Goal: Task Accomplishment & Management: Manage account settings

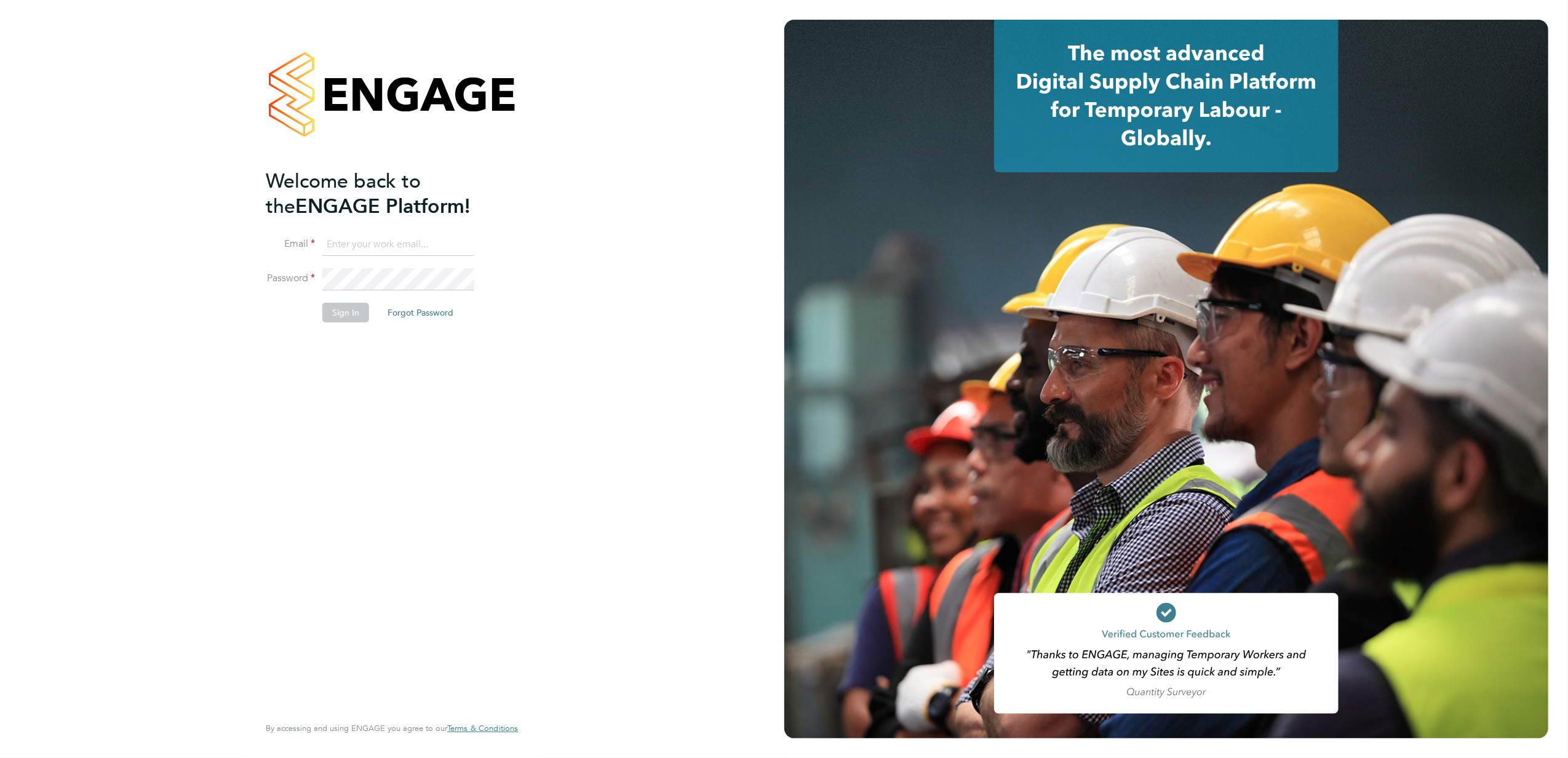
type input "[EMAIL_ADDRESS][PERSON_NAME][DOMAIN_NAME]"
click at [344, 317] on button "Sign In" at bounding box center [345, 312] width 46 height 19
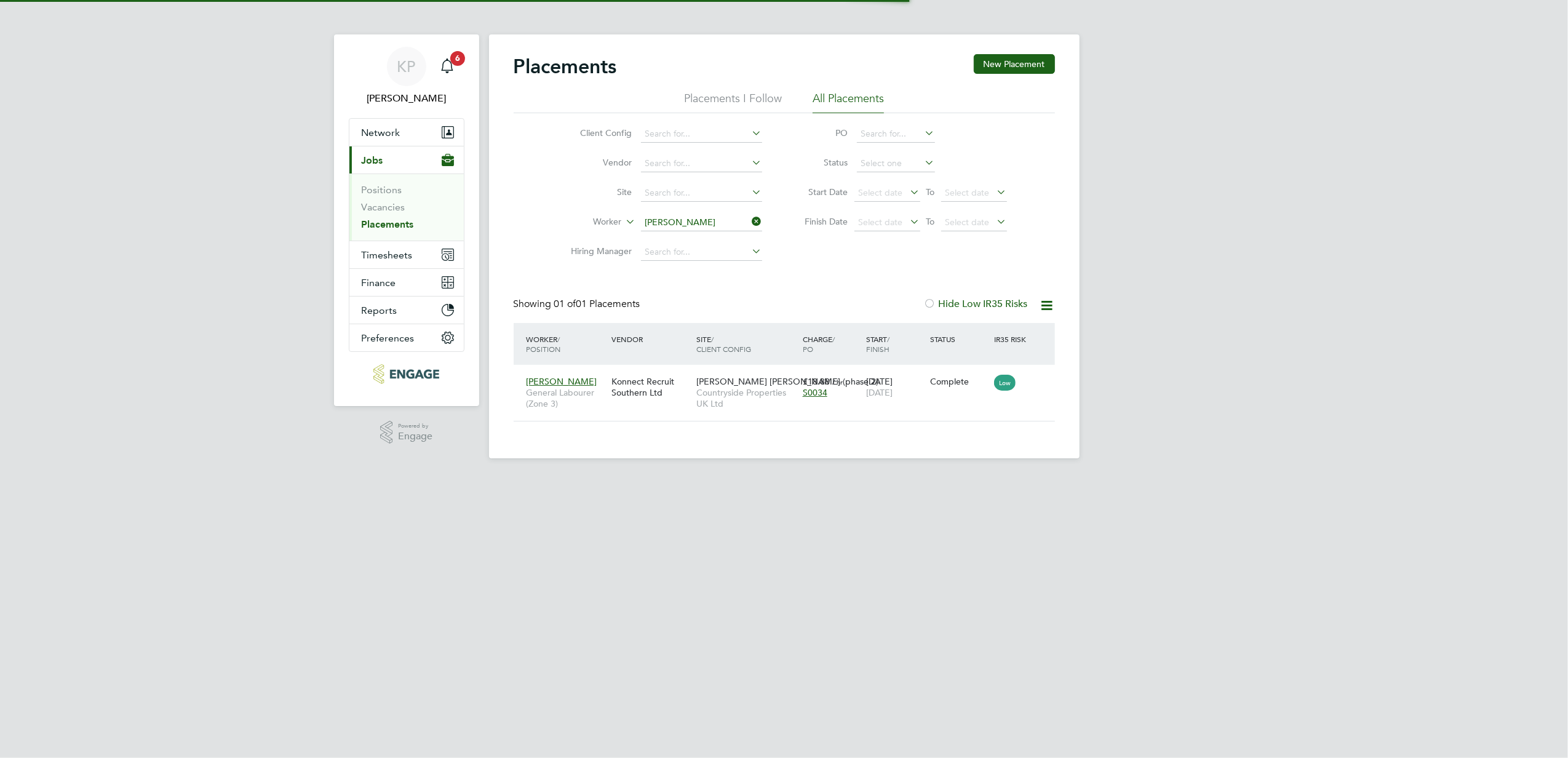
scroll to position [12, 58]
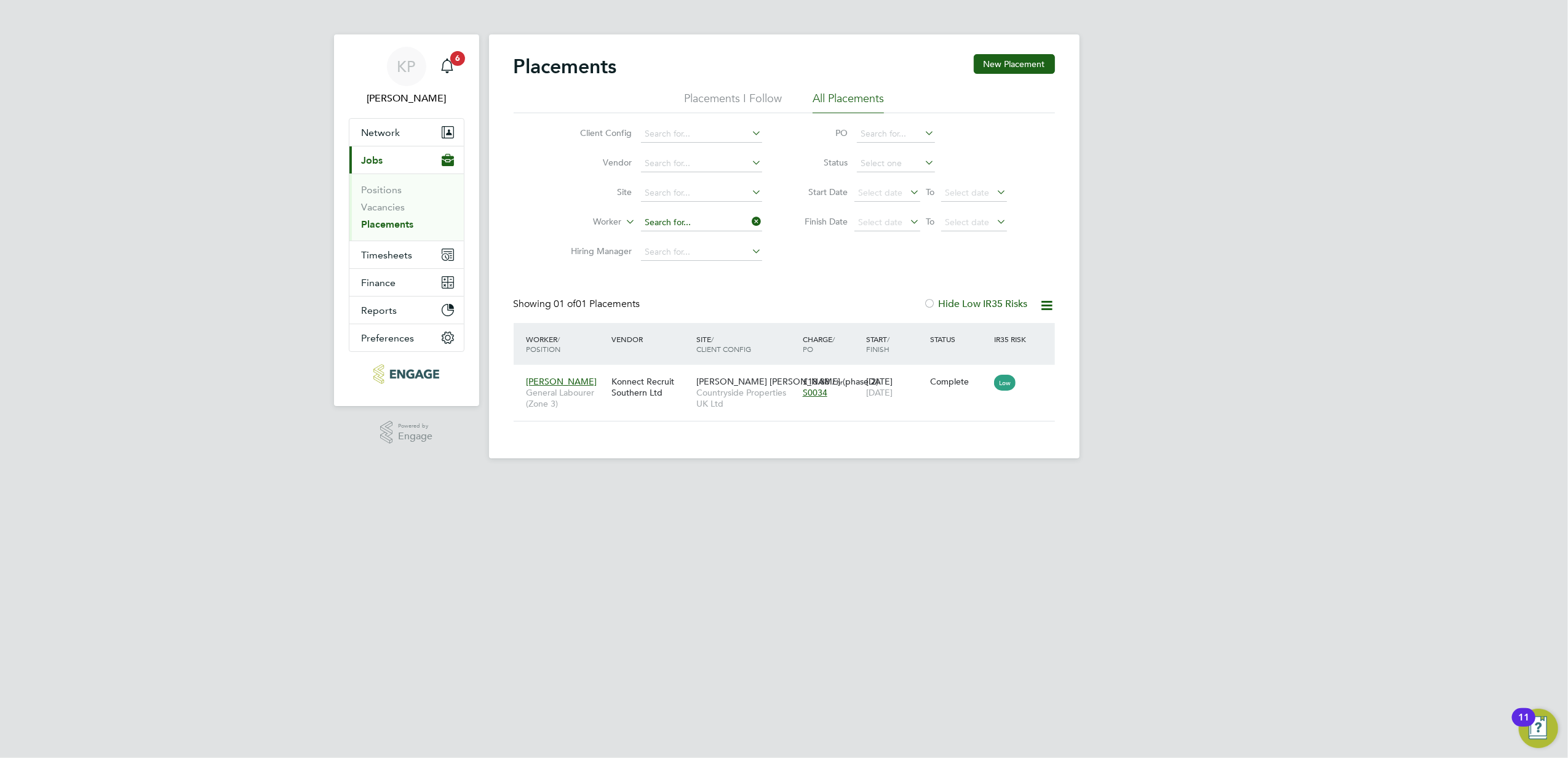
click at [674, 220] on input at bounding box center [701, 222] width 121 height 17
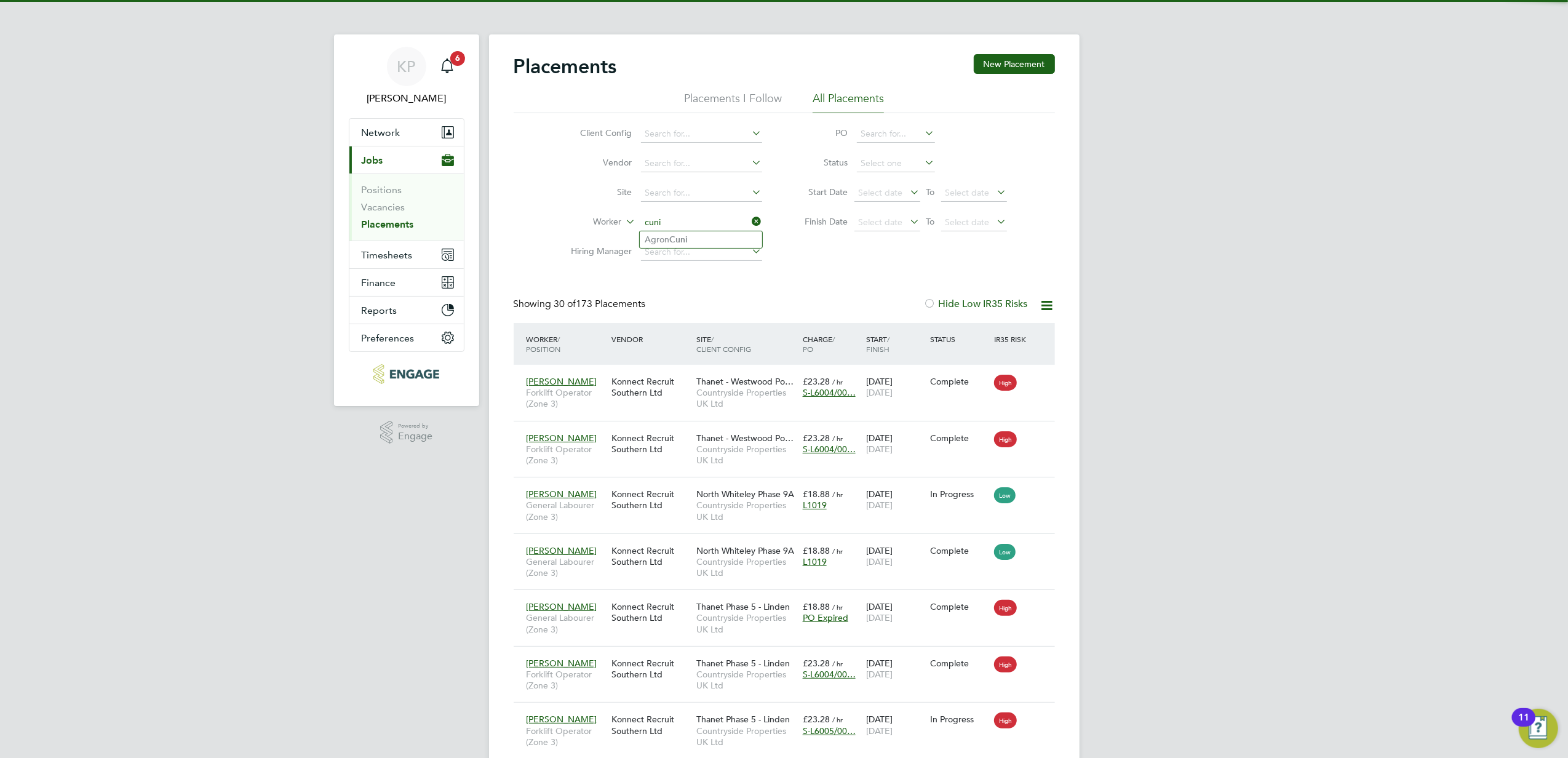
type input "cuni"
click at [682, 231] on ul "Agron Cuni" at bounding box center [701, 240] width 123 height 18
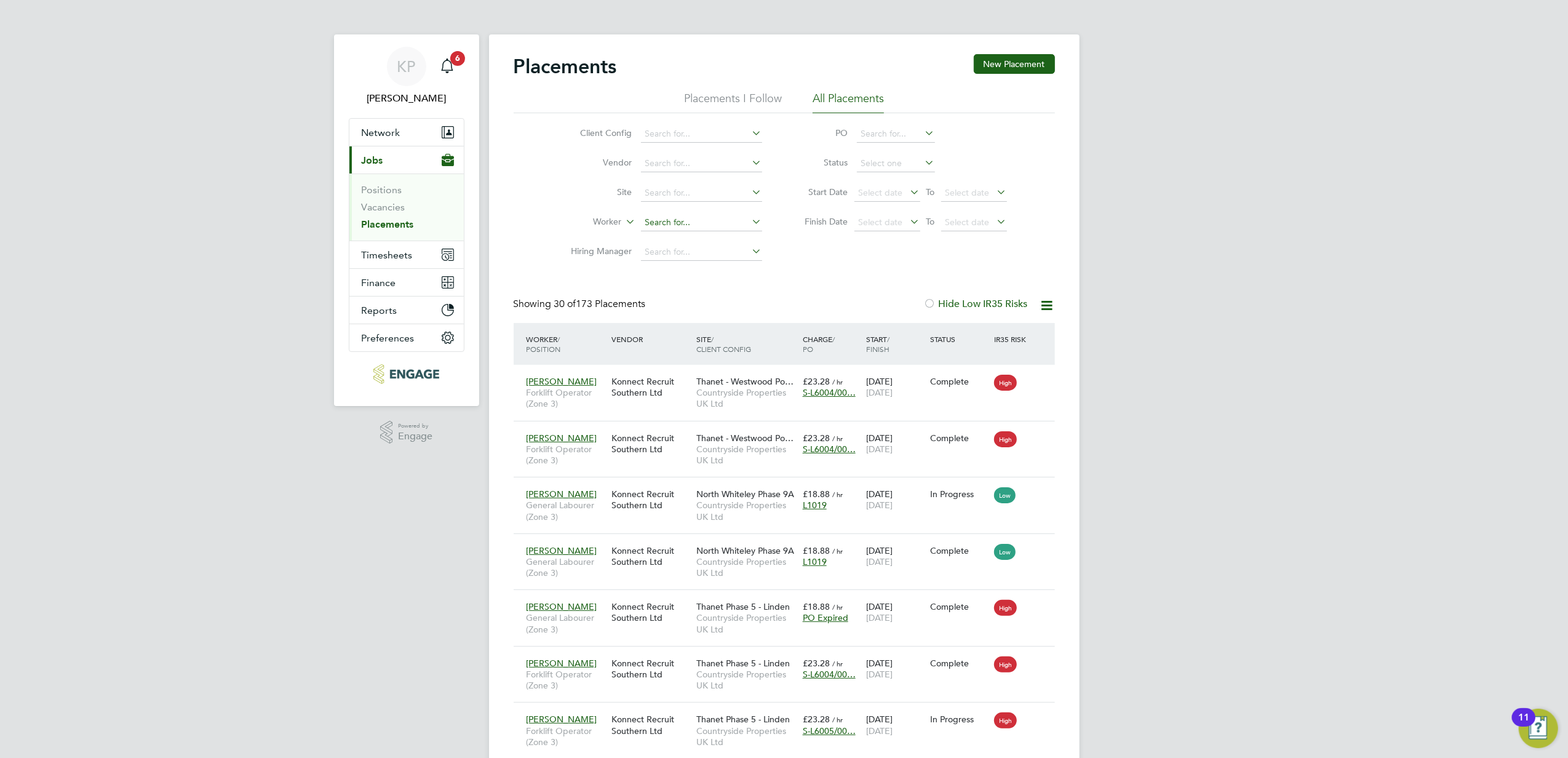
click at [699, 216] on input at bounding box center [701, 222] width 121 height 17
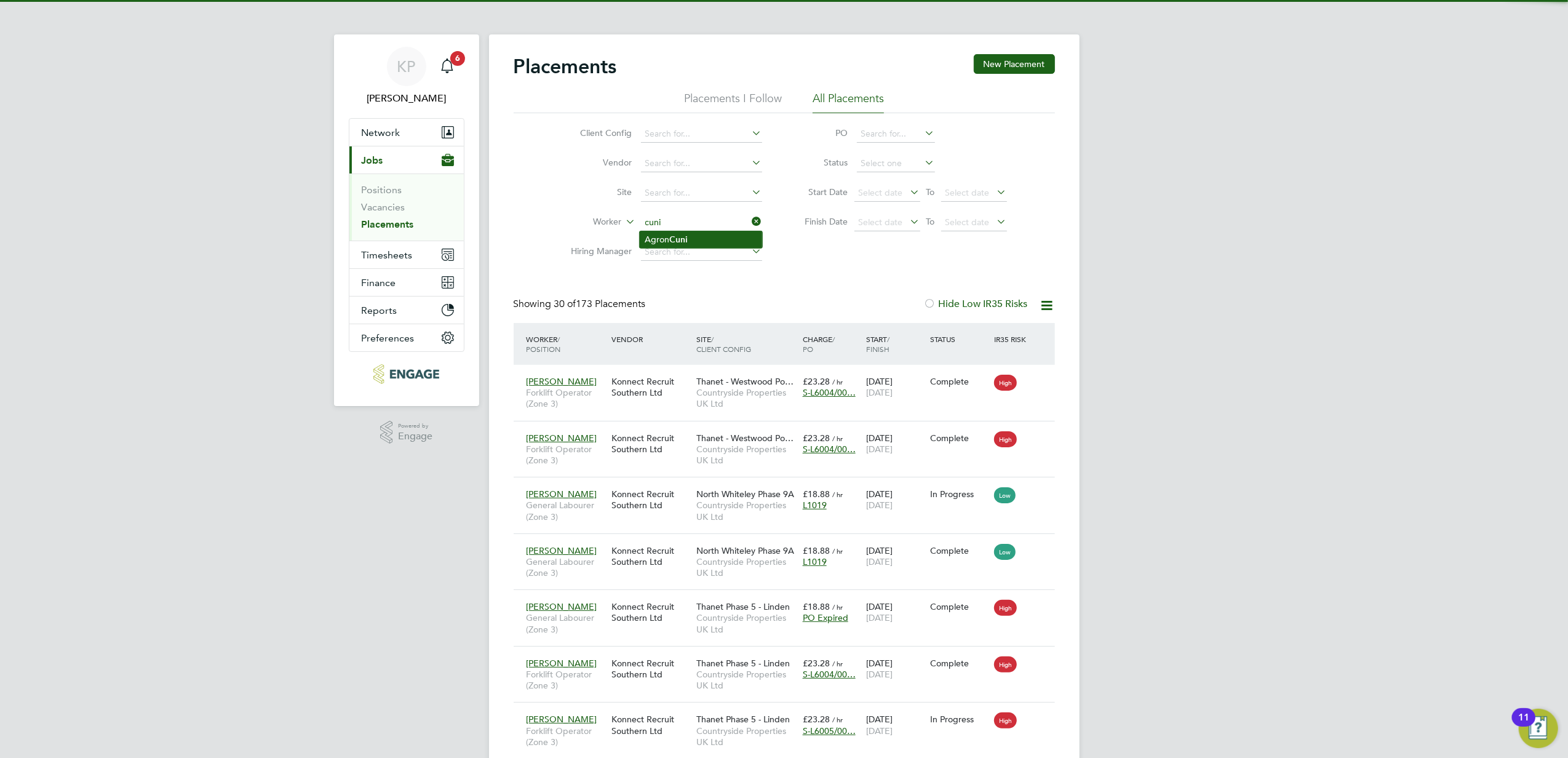
click at [712, 233] on li "Agron Cuni" at bounding box center [701, 240] width 123 height 17
type input "Agron Cuni"
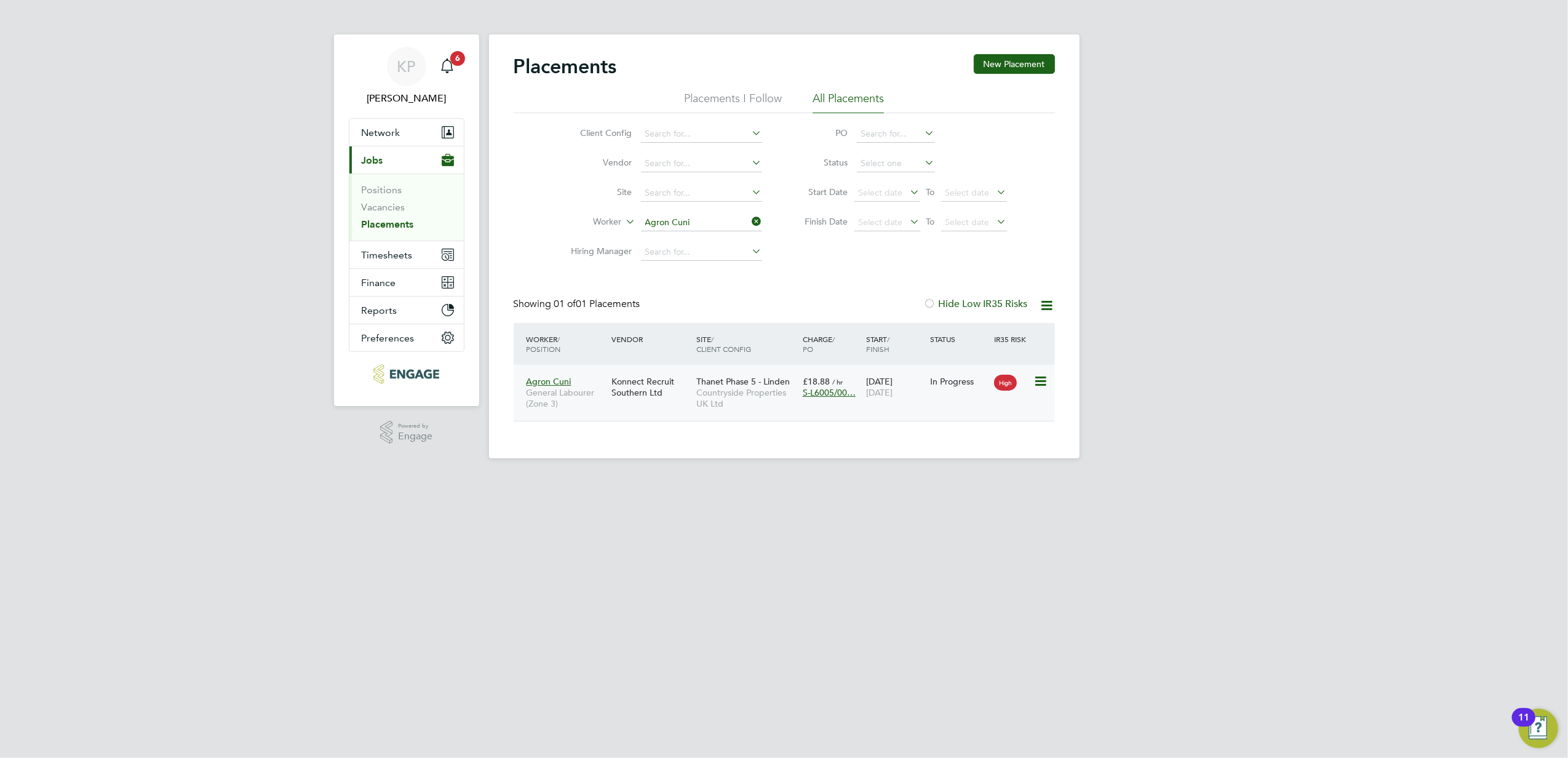
click at [747, 397] on span "Countryside Properties UK Ltd" at bounding box center [746, 398] width 100 height 22
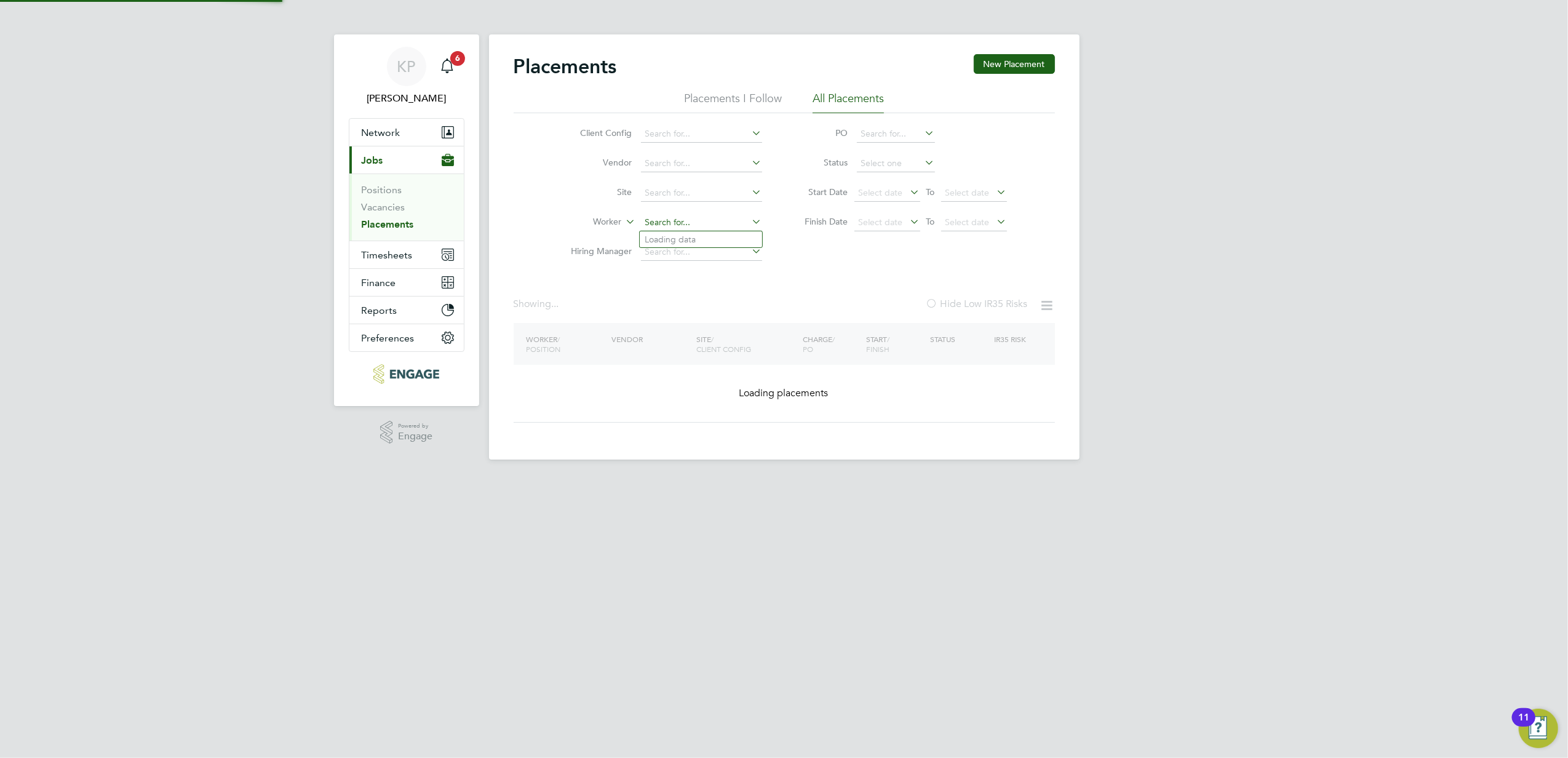
click at [711, 222] on input at bounding box center [701, 222] width 121 height 17
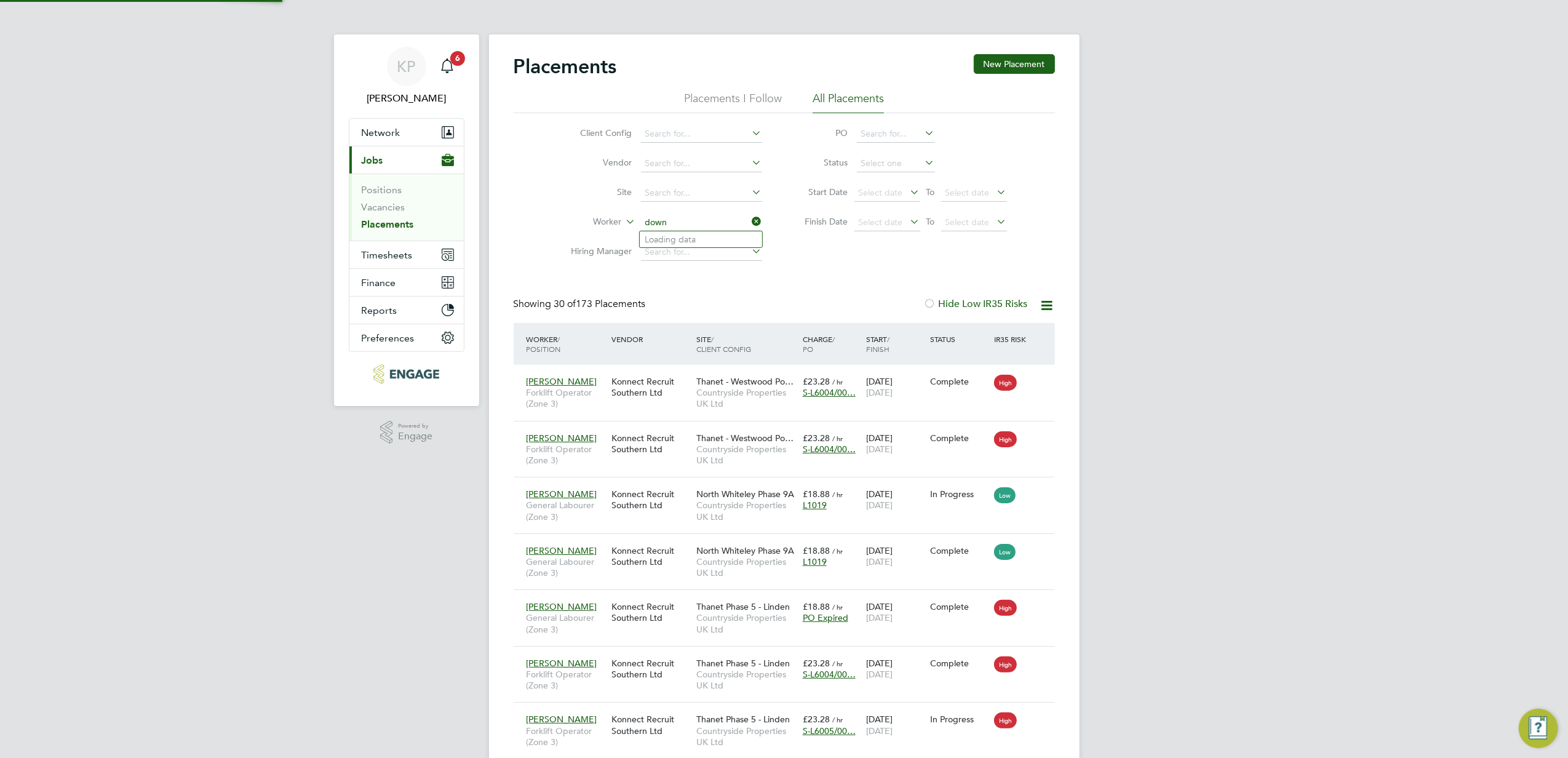
scroll to position [46, 107]
type input "down"
click at [682, 219] on input at bounding box center [701, 222] width 121 height 17
type input "dow"
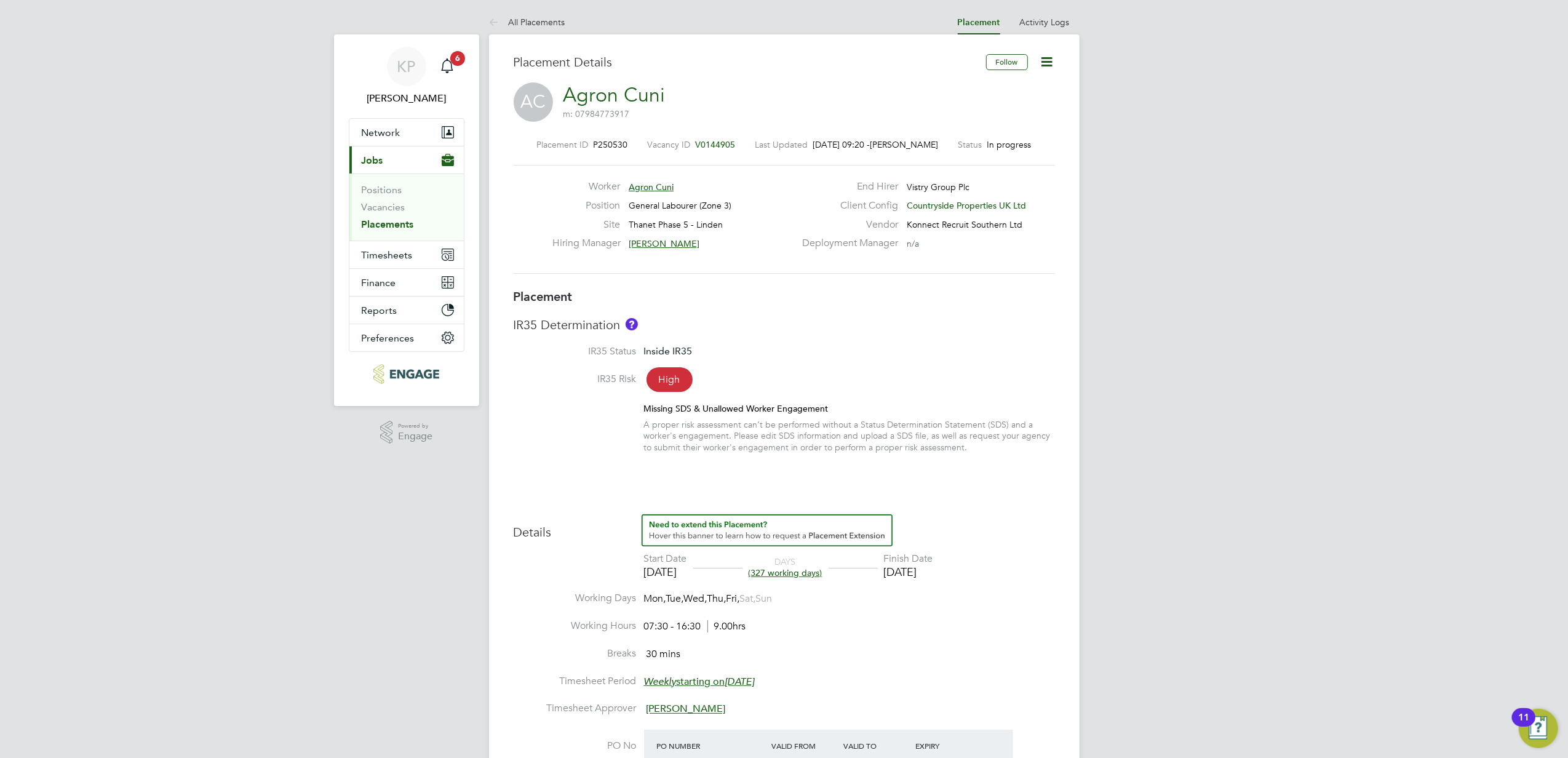
click at [1049, 65] on icon at bounding box center [1047, 62] width 15 height 15
click at [989, 95] on li "Edit Placement e" at bounding box center [1006, 91] width 90 height 17
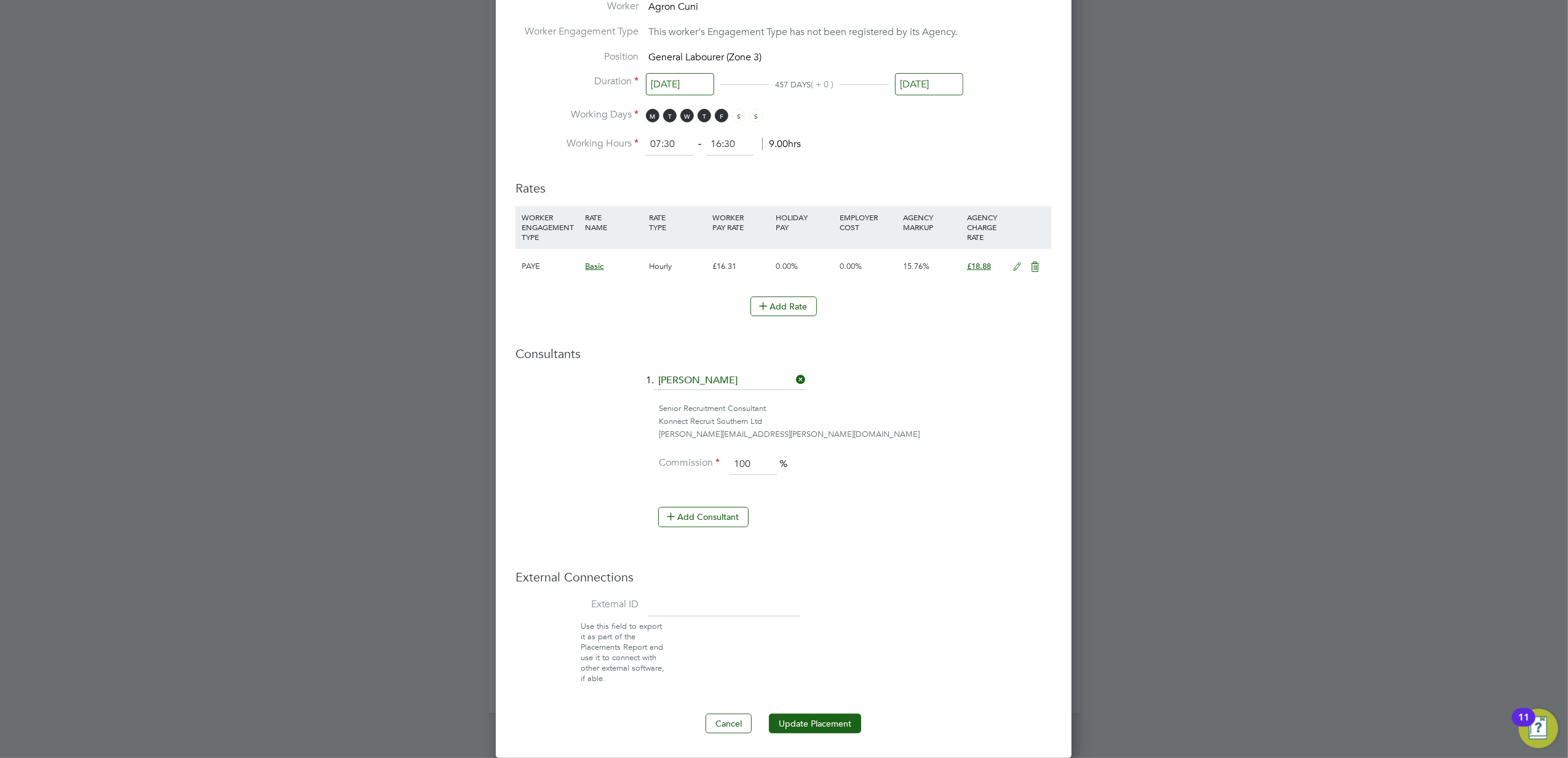
click at [1016, 268] on icon at bounding box center [1017, 267] width 15 height 10
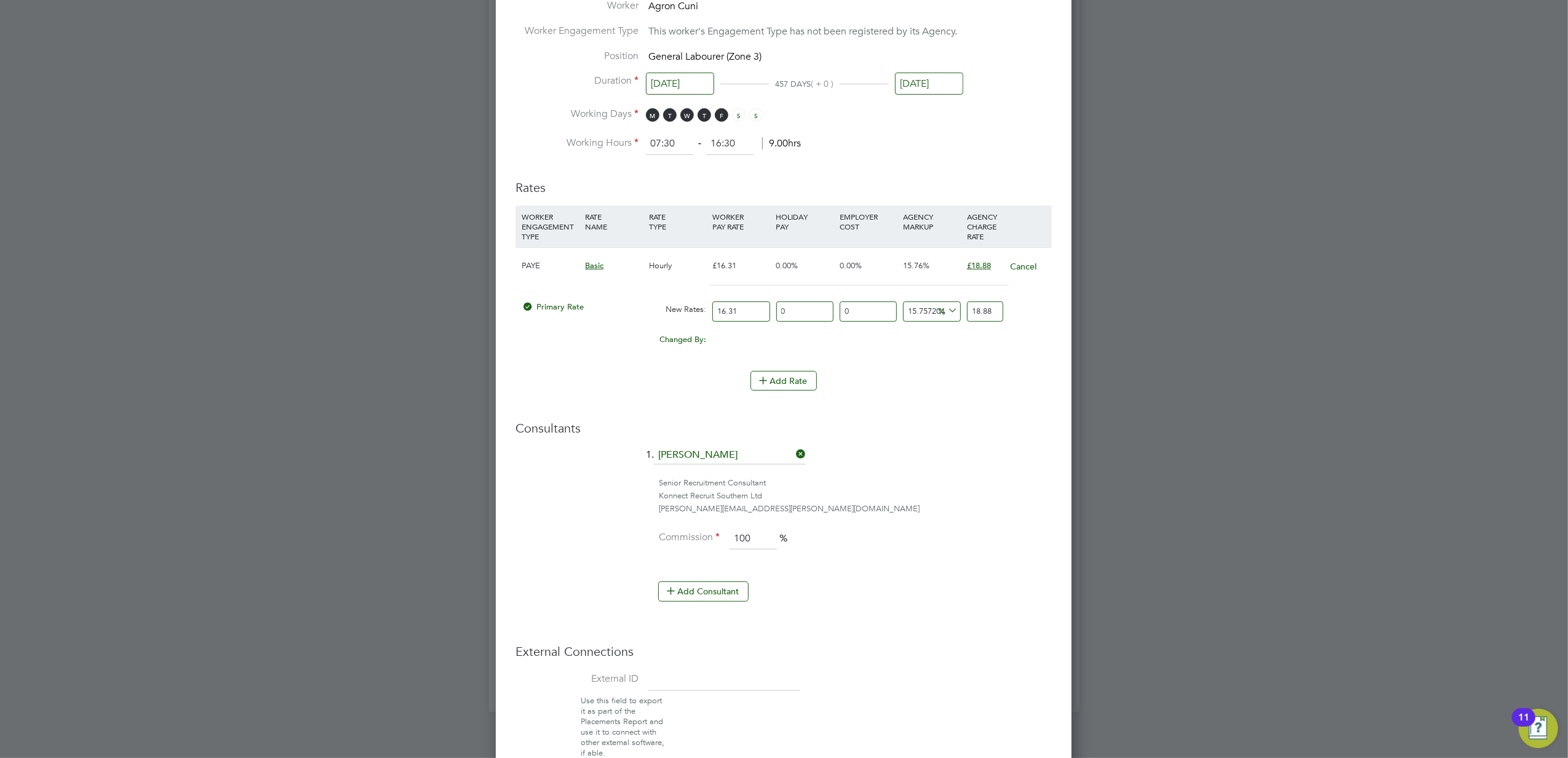
drag, startPoint x: 743, startPoint y: 308, endPoint x: 702, endPoint y: 315, distance: 41.6
click at [703, 313] on div "Primary Rate New Rates: 16.31 0 n/a 0 n/a 15.757204169221337 0 % 18.88" at bounding box center [784, 311] width 536 height 33
type input "1"
type input "1.1575720416922133"
type input "15"
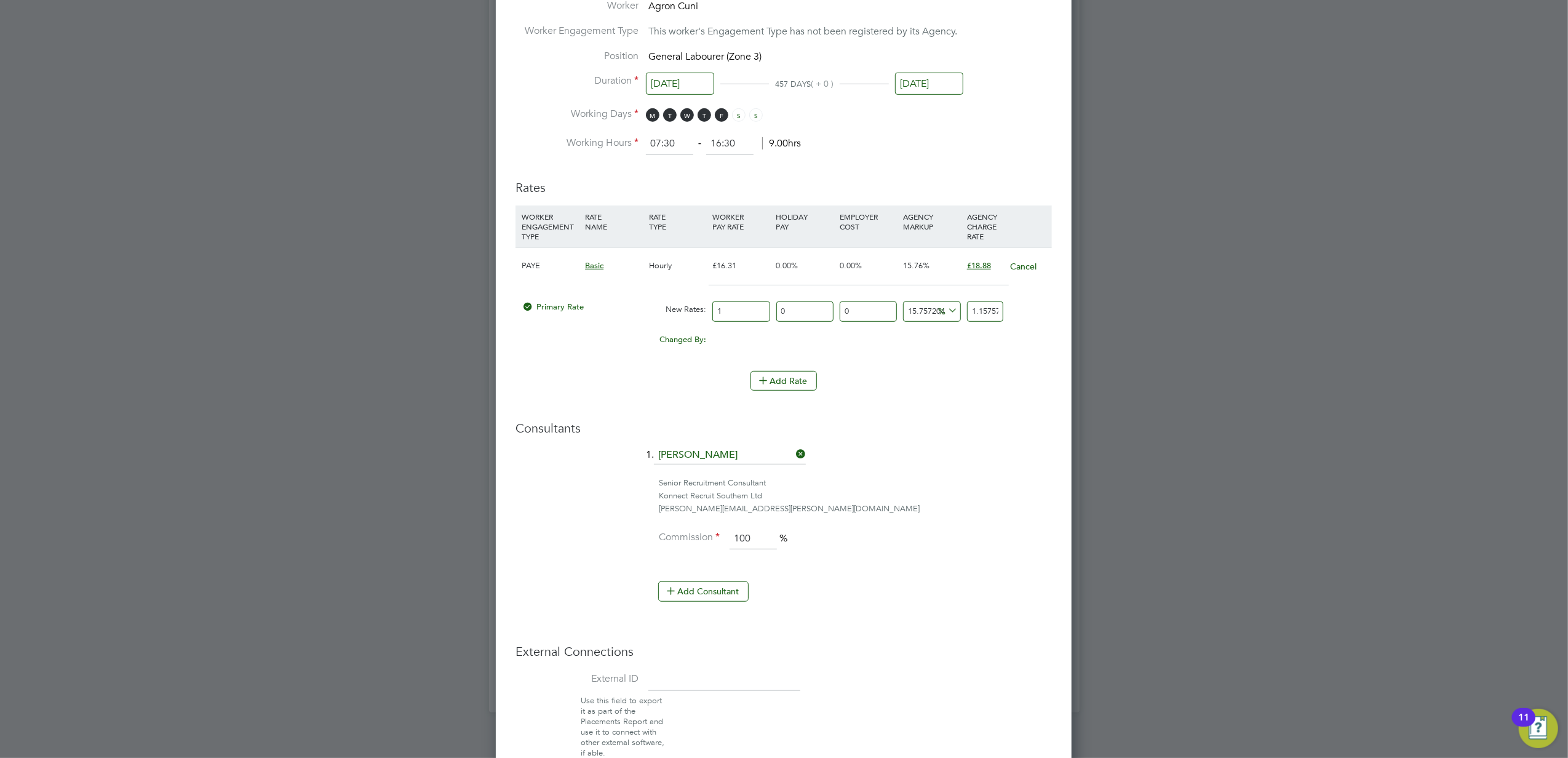
type input "17.3635806253832"
type input "15.9"
type input "18.405395462906192"
type input "15.90"
click at [922, 397] on li "Add Rate" at bounding box center [784, 387] width 536 height 32
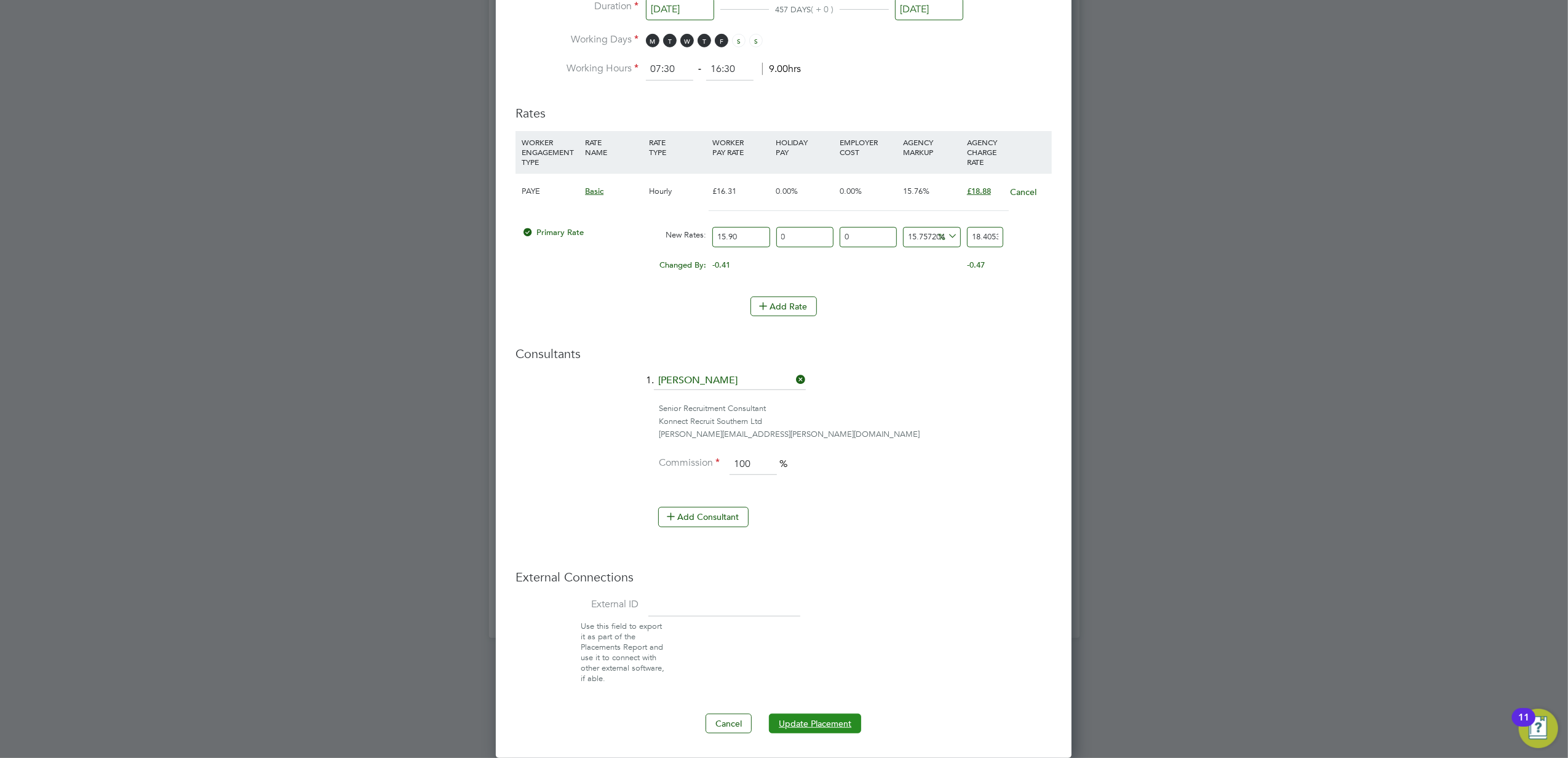
click at [831, 722] on button "Update Placement" at bounding box center [815, 723] width 92 height 19
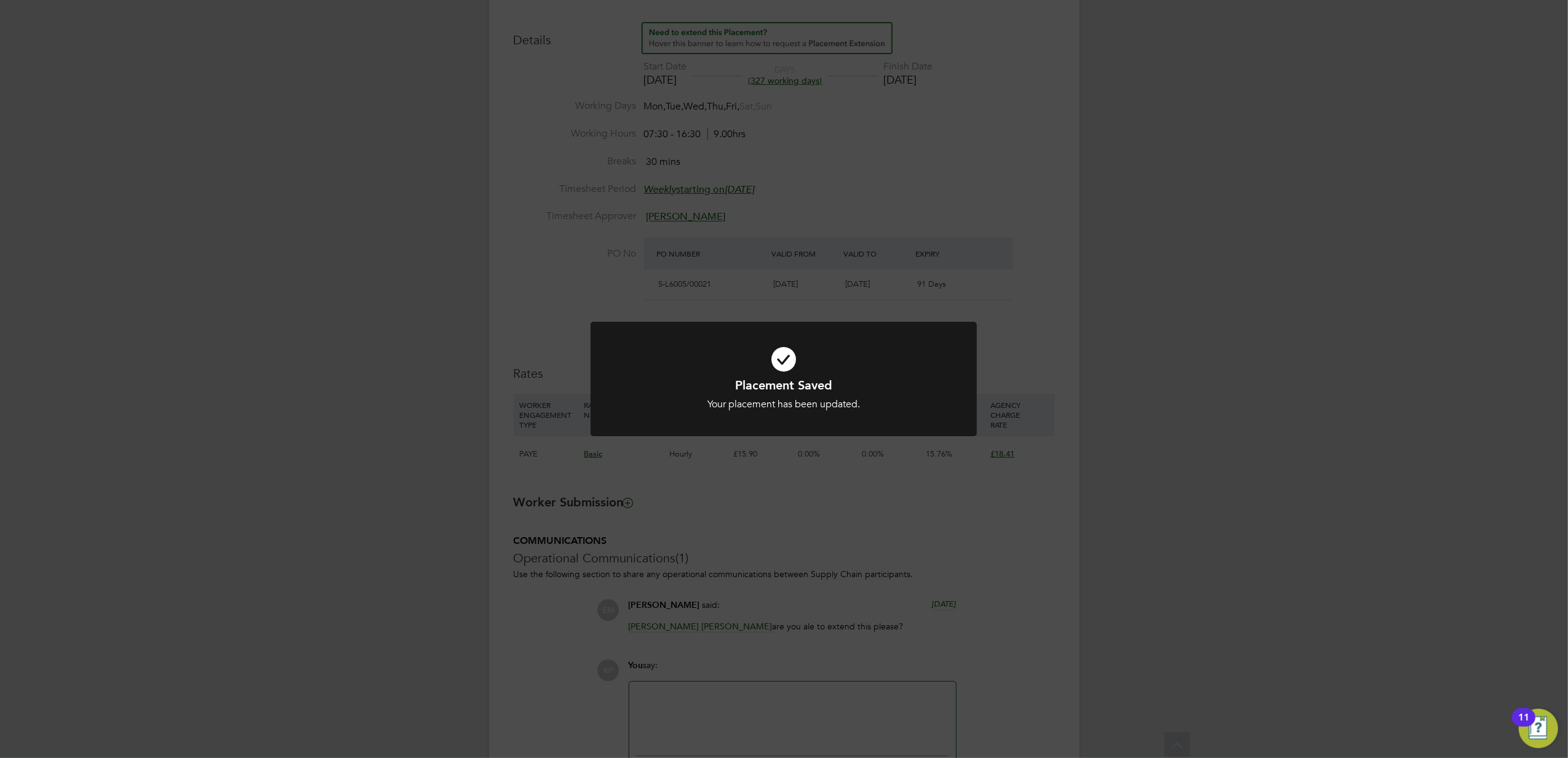
click at [1032, 287] on div "Placement Saved Your placement has been updated. Cancel Okay" at bounding box center [784, 379] width 1568 height 758
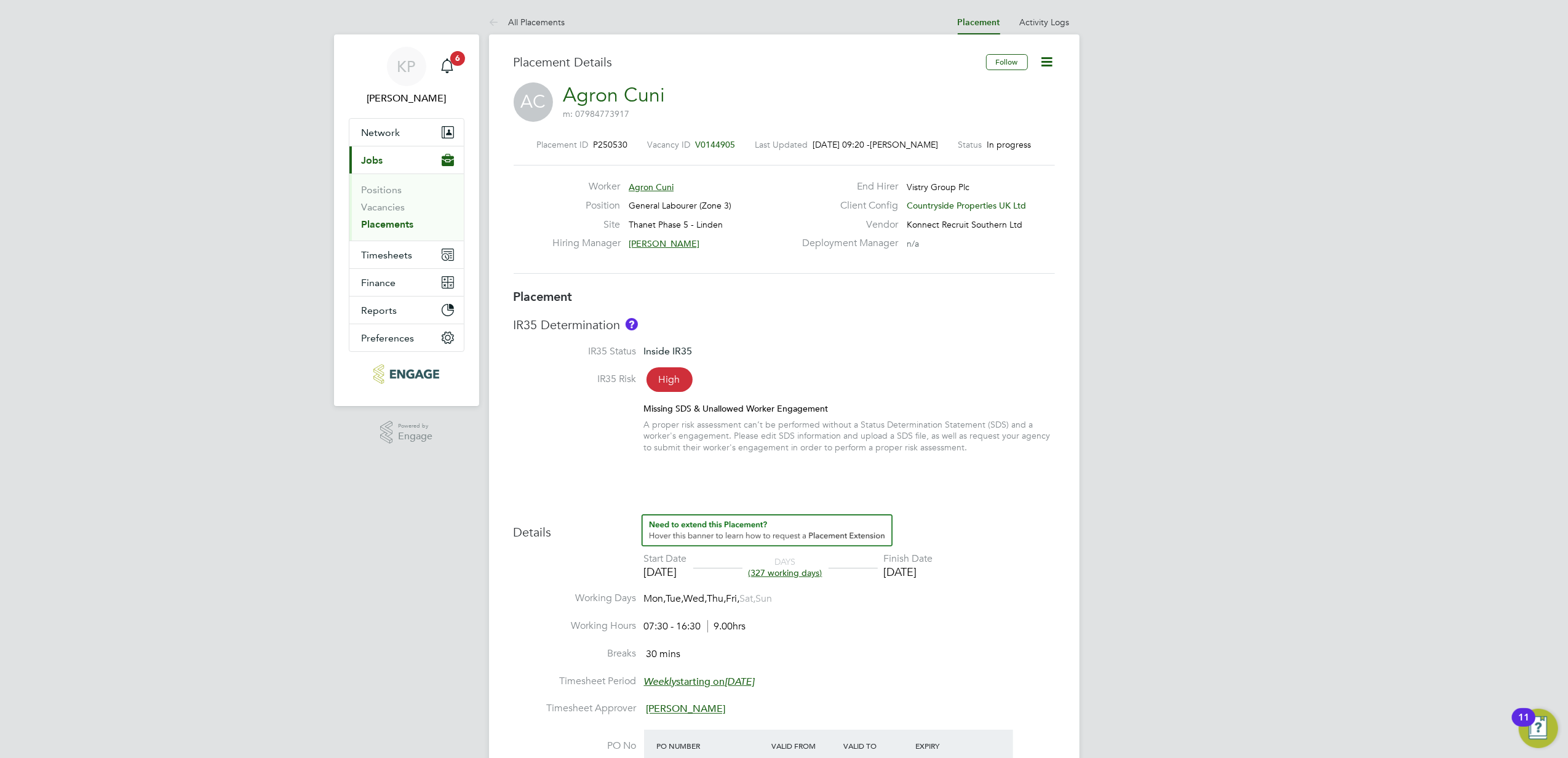
click at [1046, 68] on icon at bounding box center [1047, 62] width 15 height 15
click at [982, 96] on li "Edit Placement e" at bounding box center [1006, 91] width 90 height 17
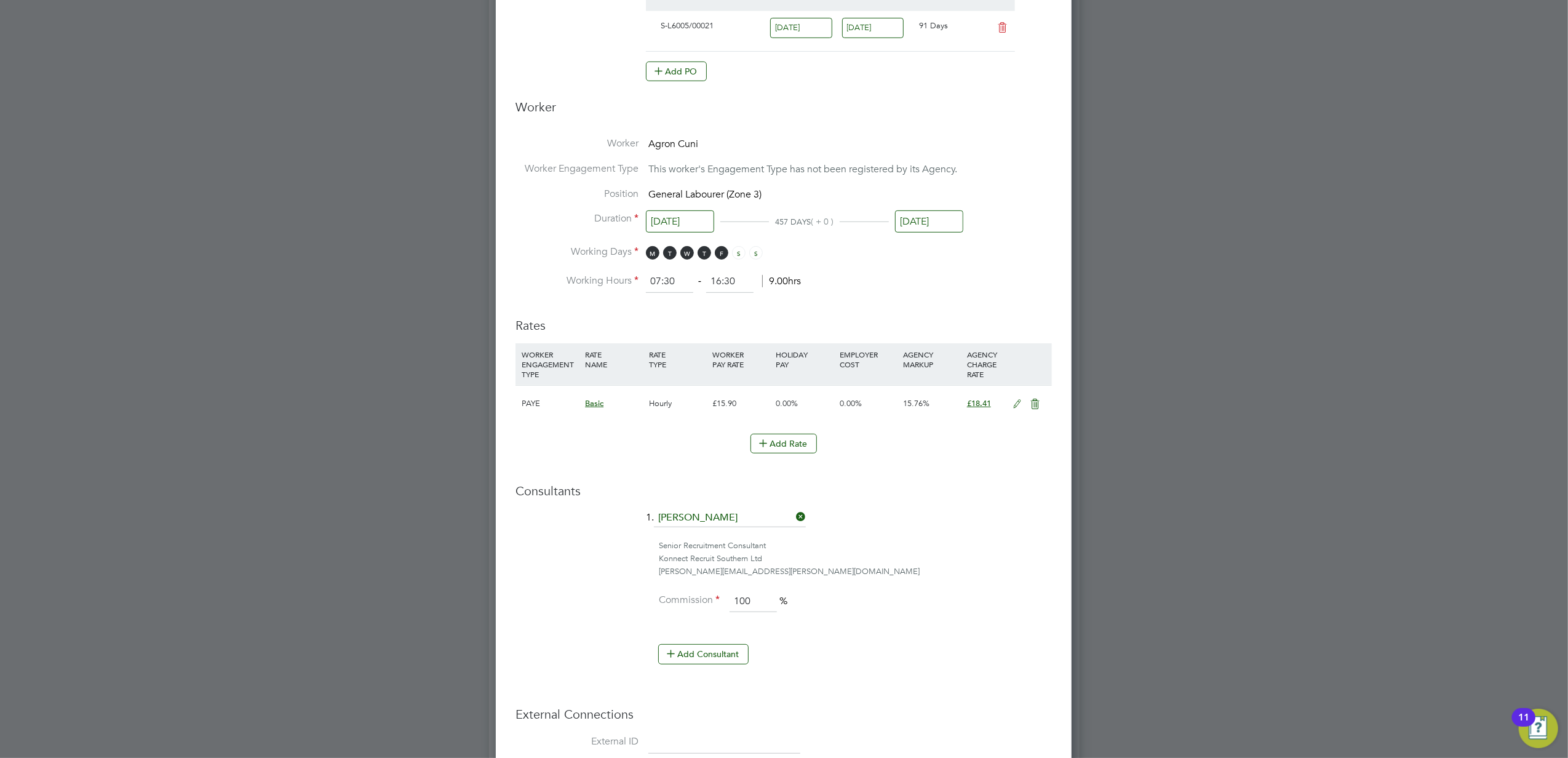
click at [1016, 402] on icon at bounding box center [1017, 404] width 15 height 10
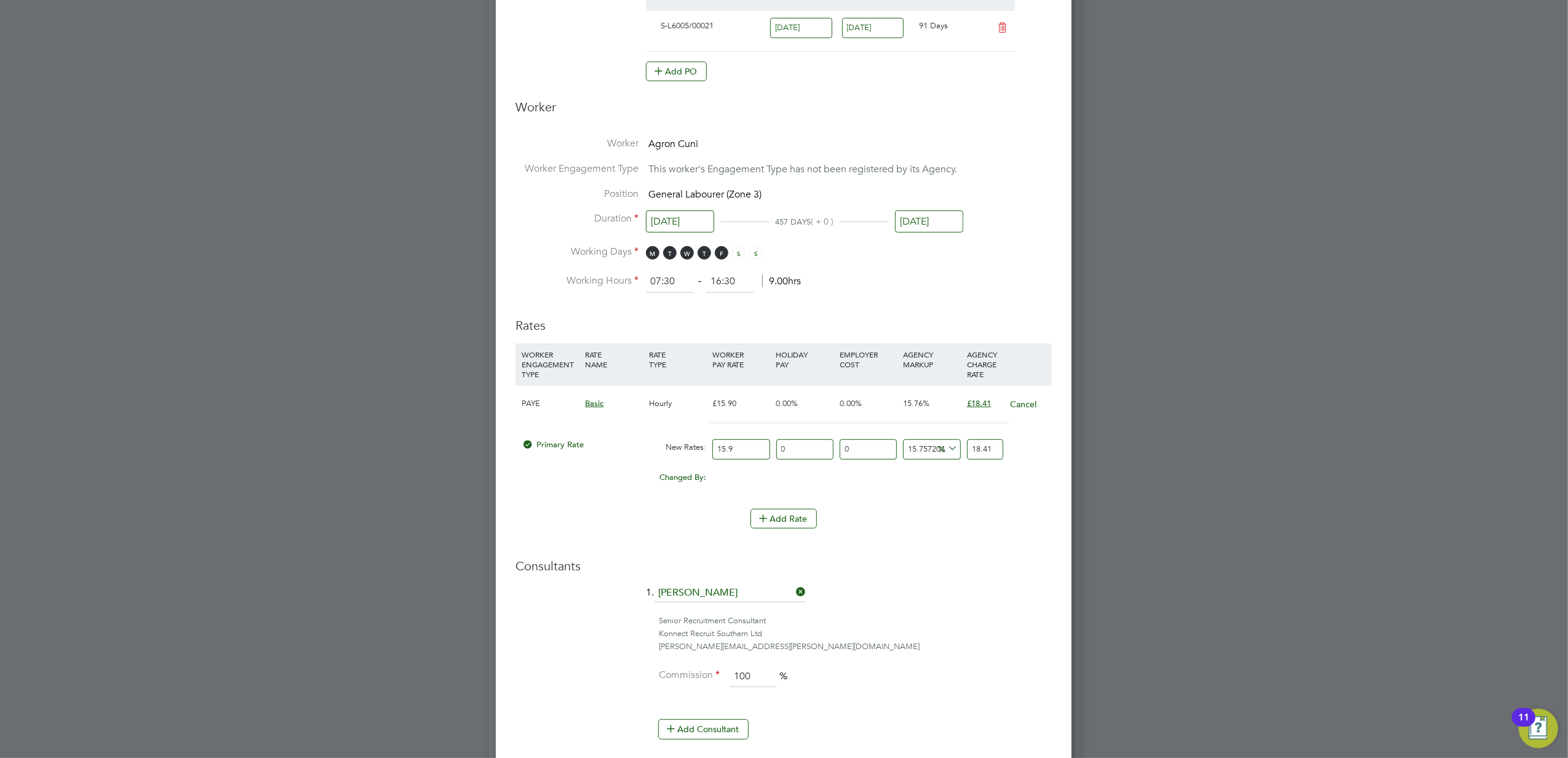
drag, startPoint x: 993, startPoint y: 449, endPoint x: 1034, endPoint y: 452, distance: 41.1
click at [1032, 451] on div "Primary Rate New Rates: 15.9 0 n/a 0 n/a 15.757204169221337 0 % 18.41" at bounding box center [784, 449] width 536 height 33
type input "18.238993710691823"
type input "18.8"
type input "18.30188679245283"
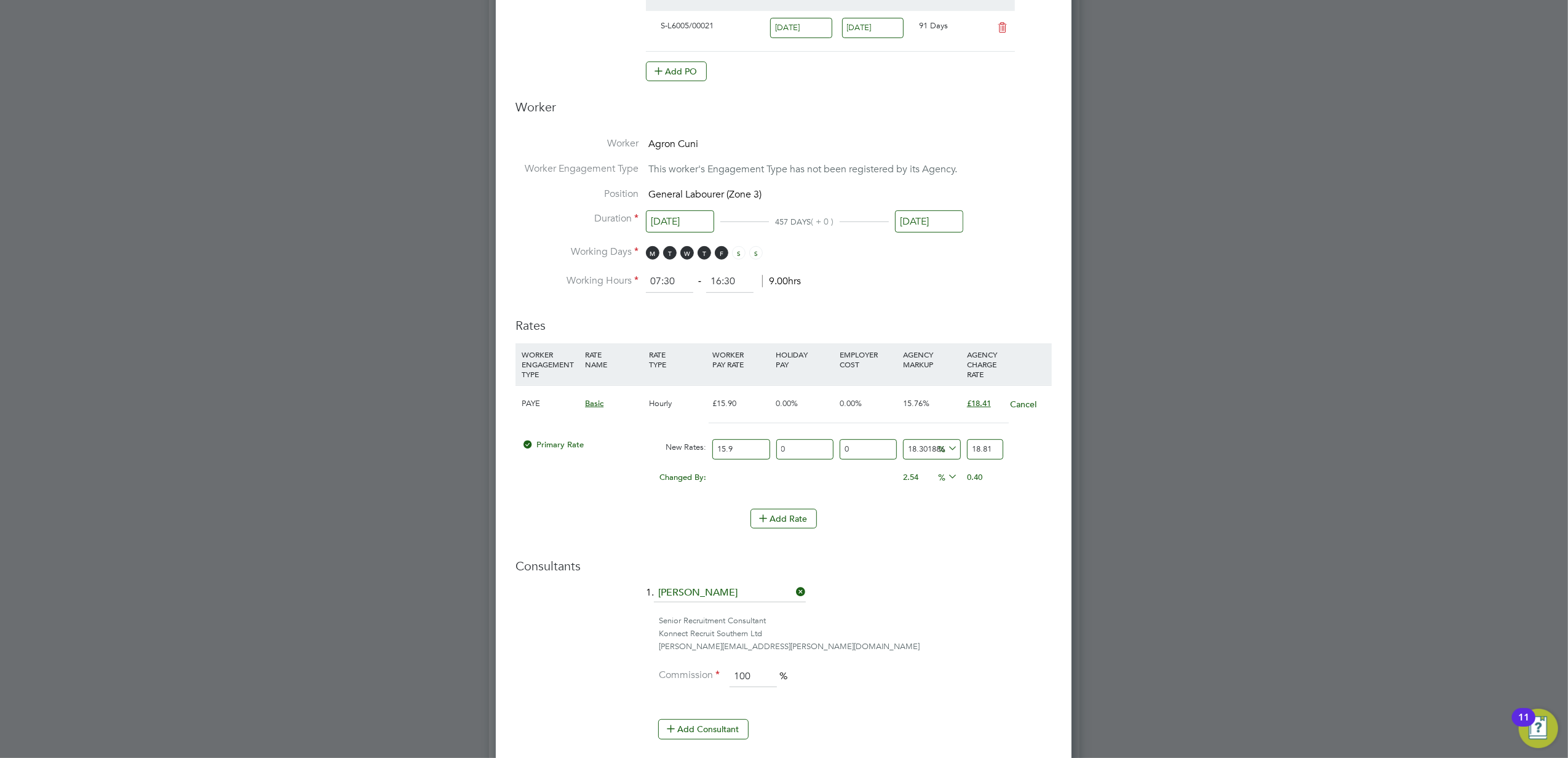
type input "18.81"
click at [980, 579] on div "Consultants 1. Ellie Mandell Senior Recruitment Consultant Konnect Recruit Sout…" at bounding box center [784, 654] width 536 height 193
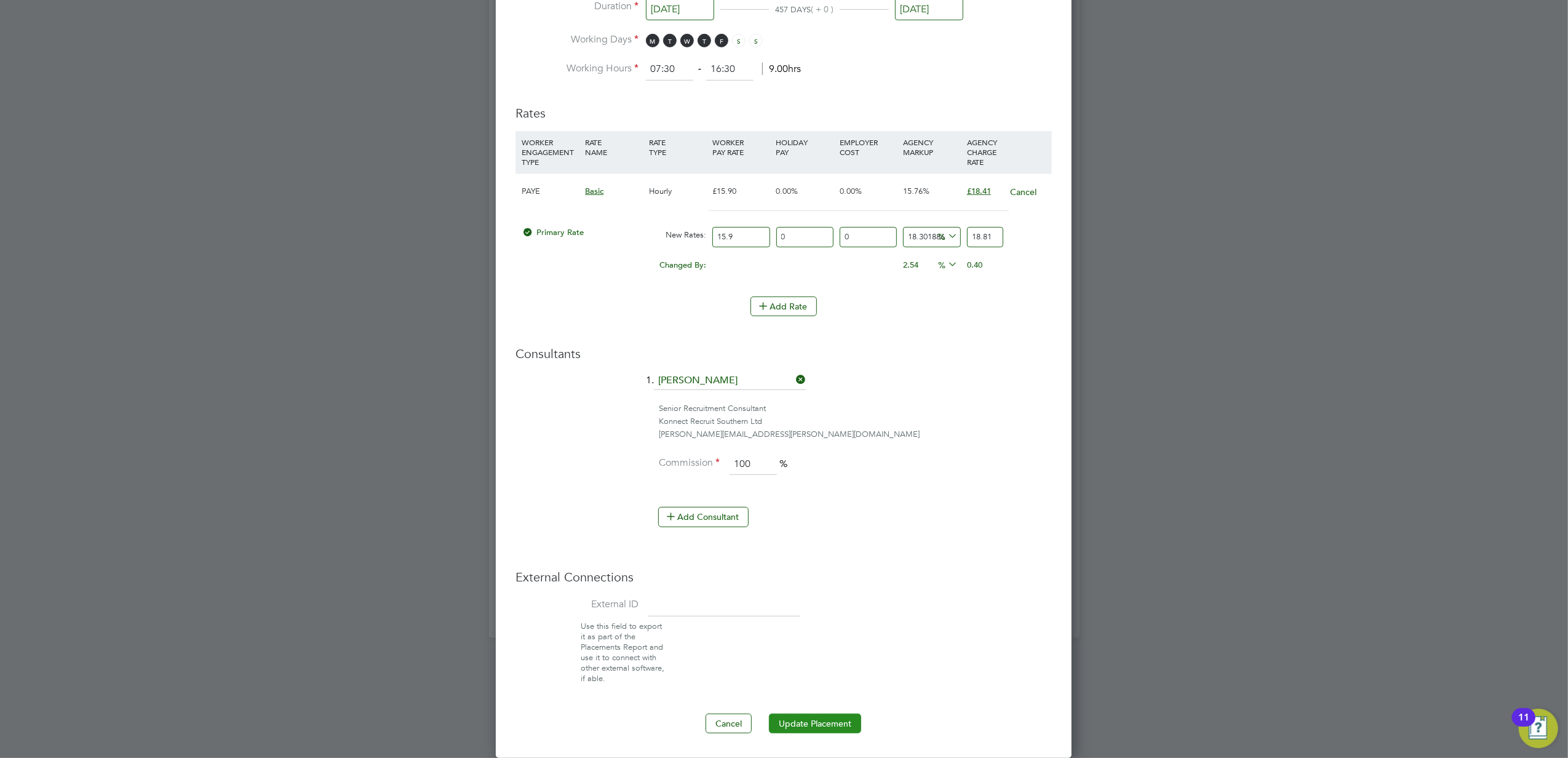
click at [813, 721] on button "Update Placement" at bounding box center [815, 723] width 92 height 19
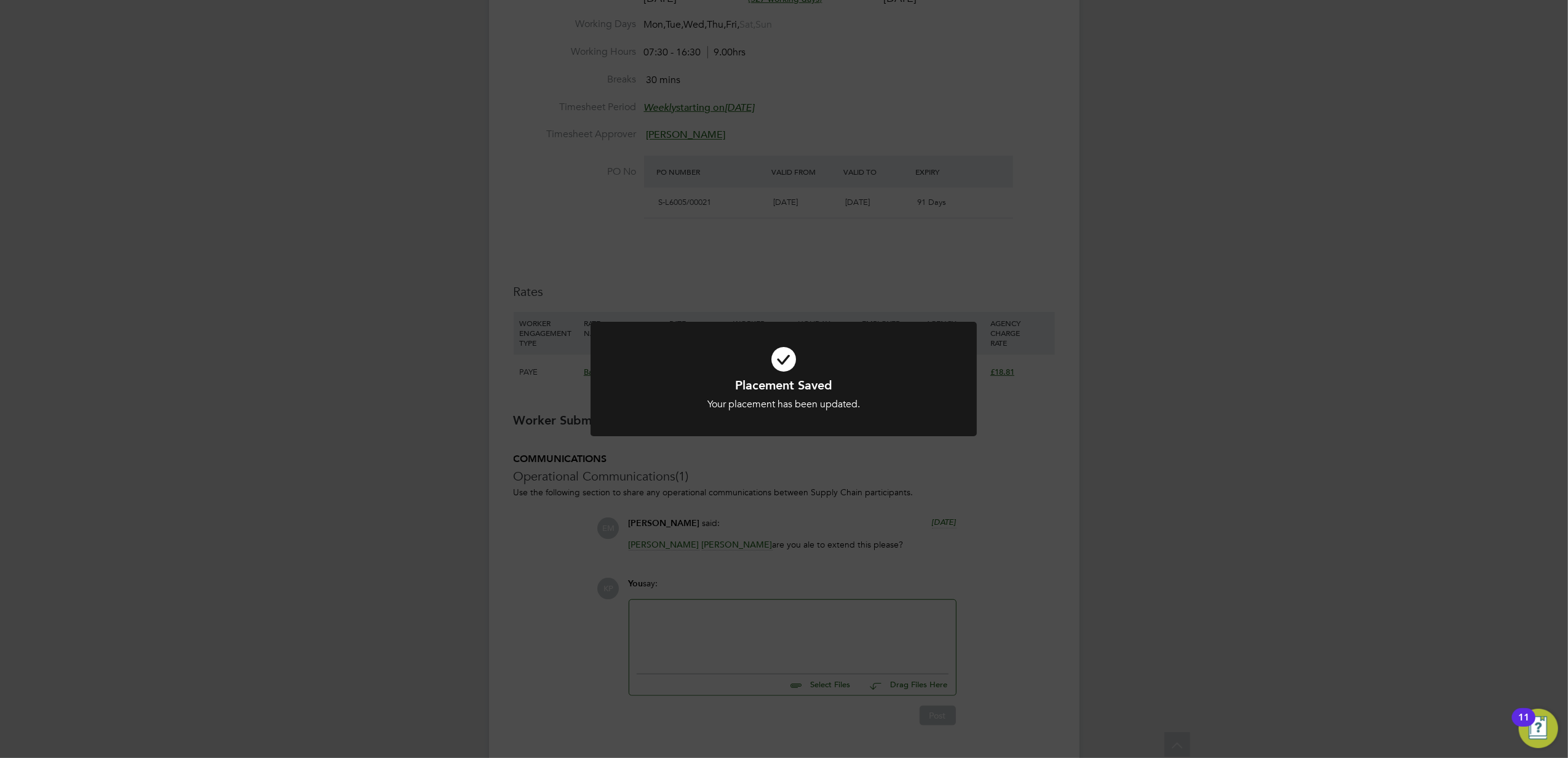
click at [1020, 572] on div "Placement Saved Your placement has been updated. Cancel Okay" at bounding box center [784, 379] width 1568 height 758
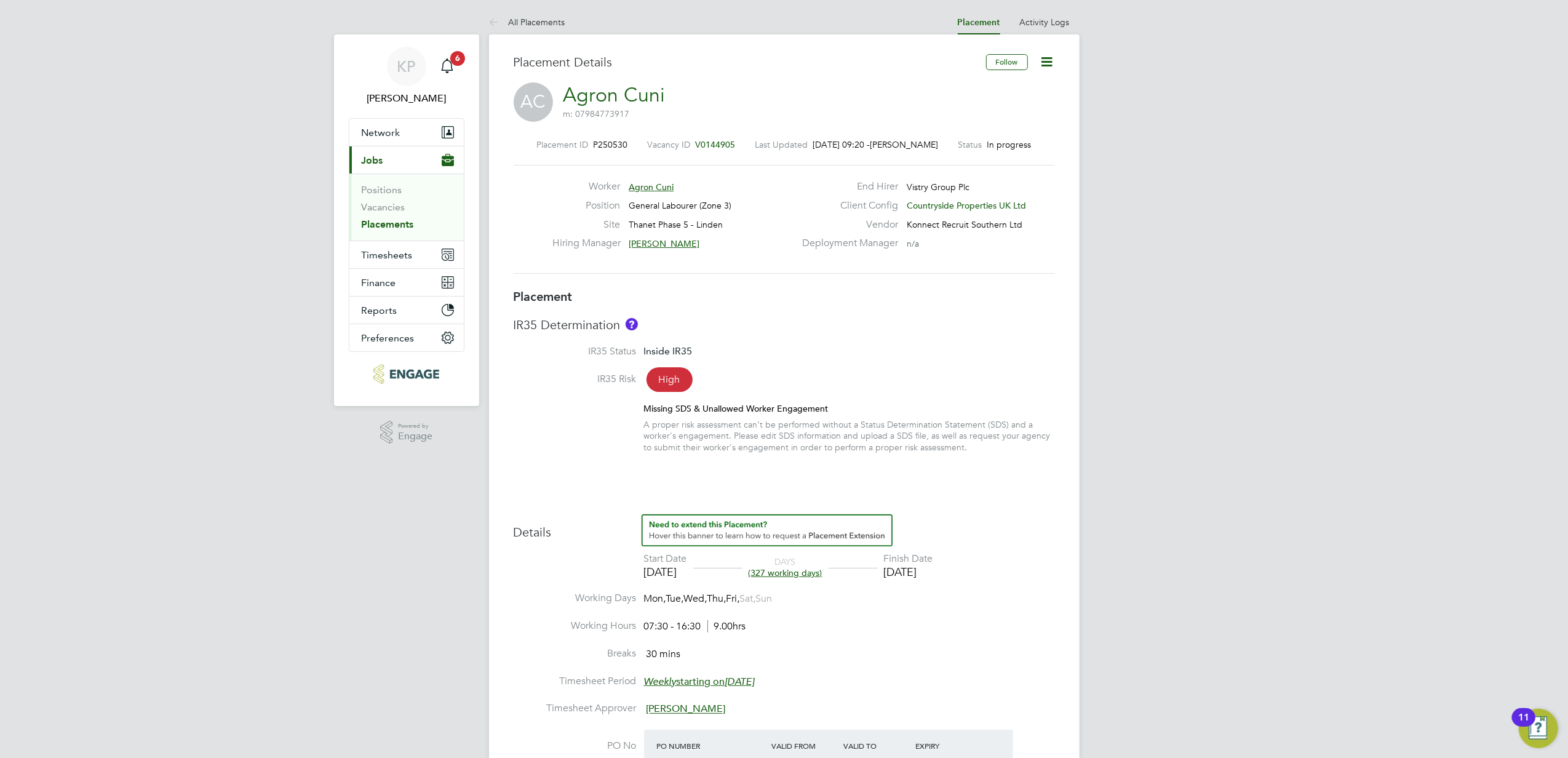
click at [403, 220] on link "Placements" at bounding box center [387, 224] width 52 height 12
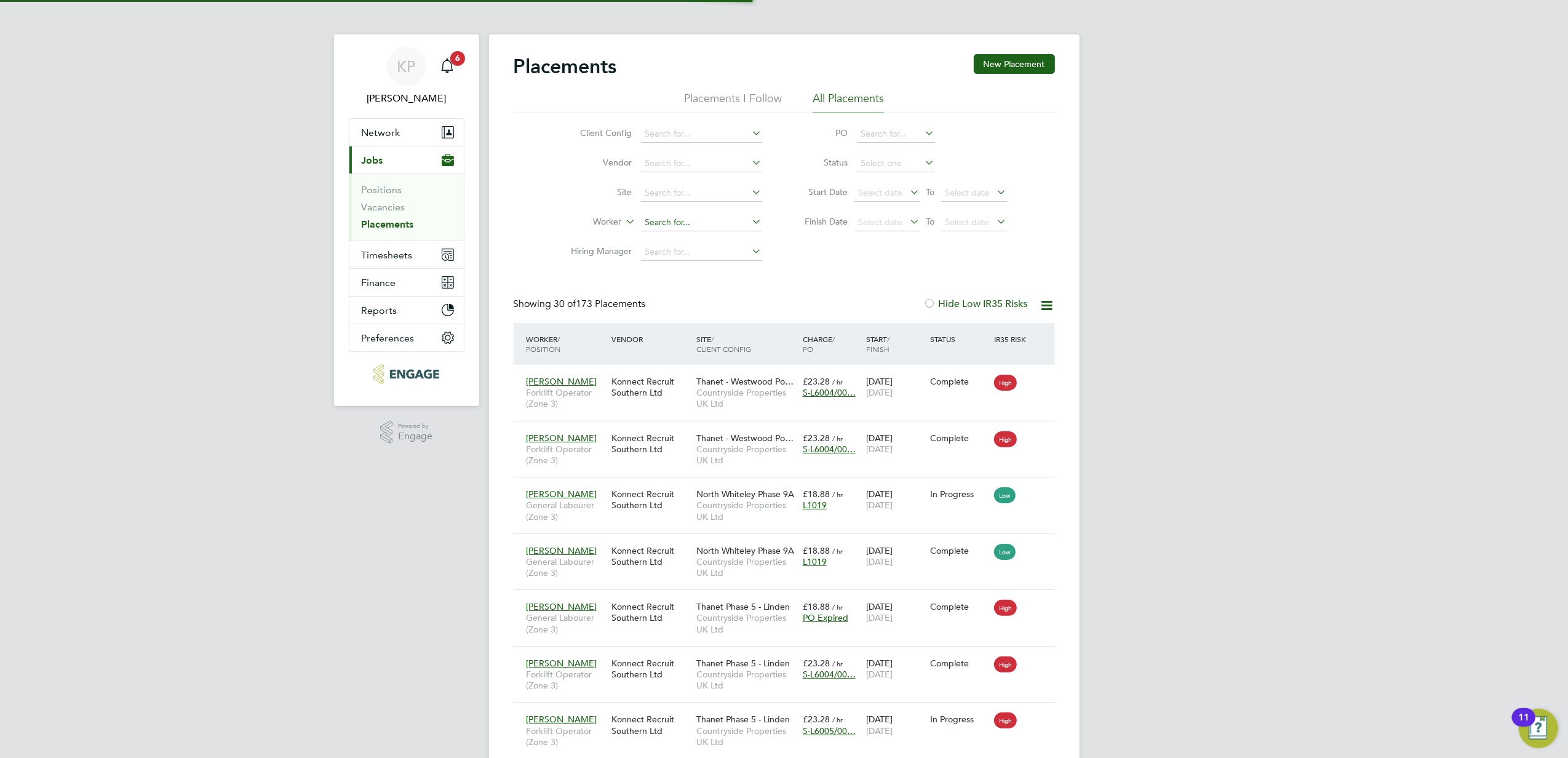
click at [682, 218] on input at bounding box center [701, 222] width 121 height 17
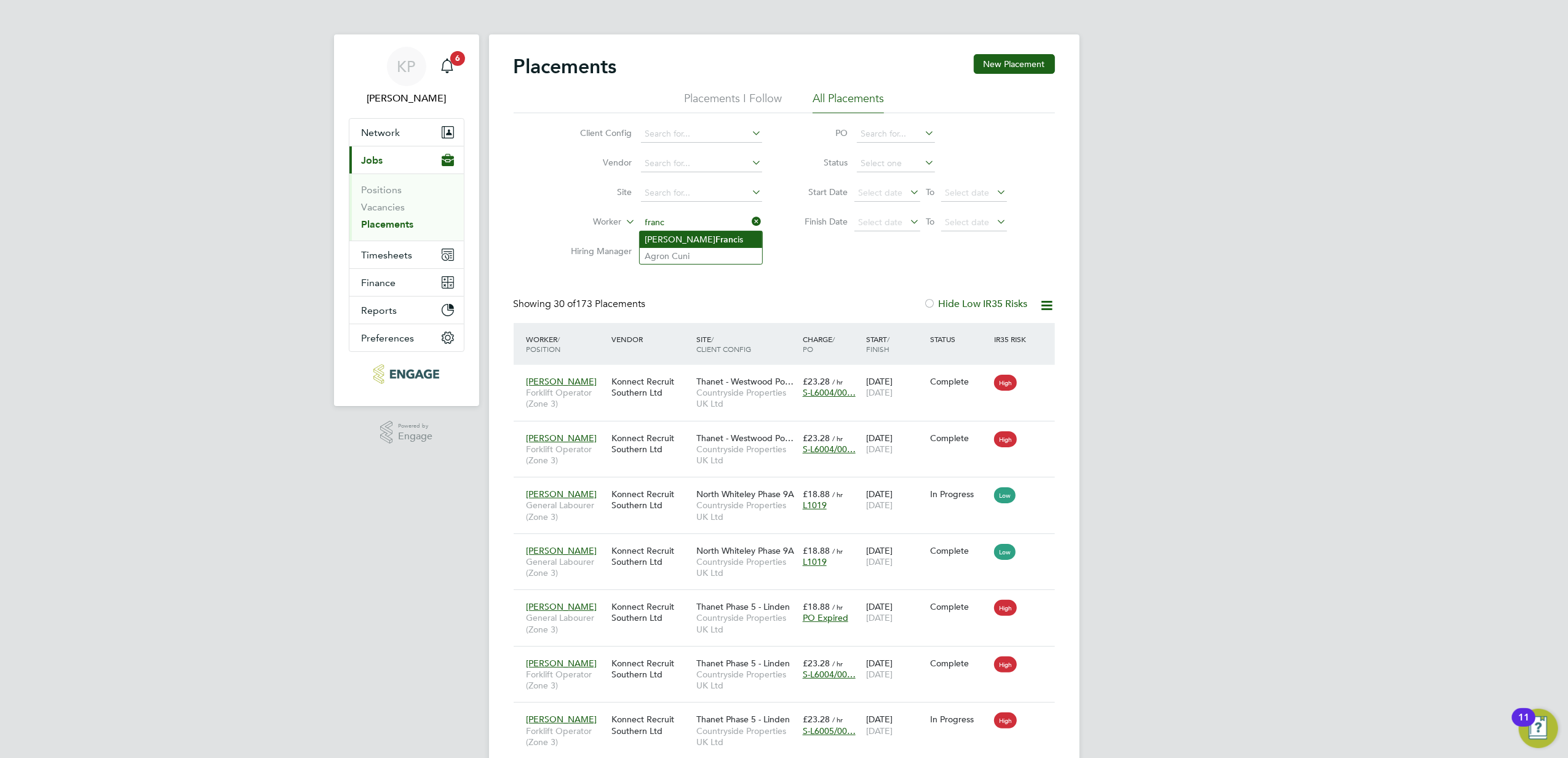
click at [684, 233] on li "Michael Franc is" at bounding box center [701, 240] width 123 height 17
type input "Michael Francis"
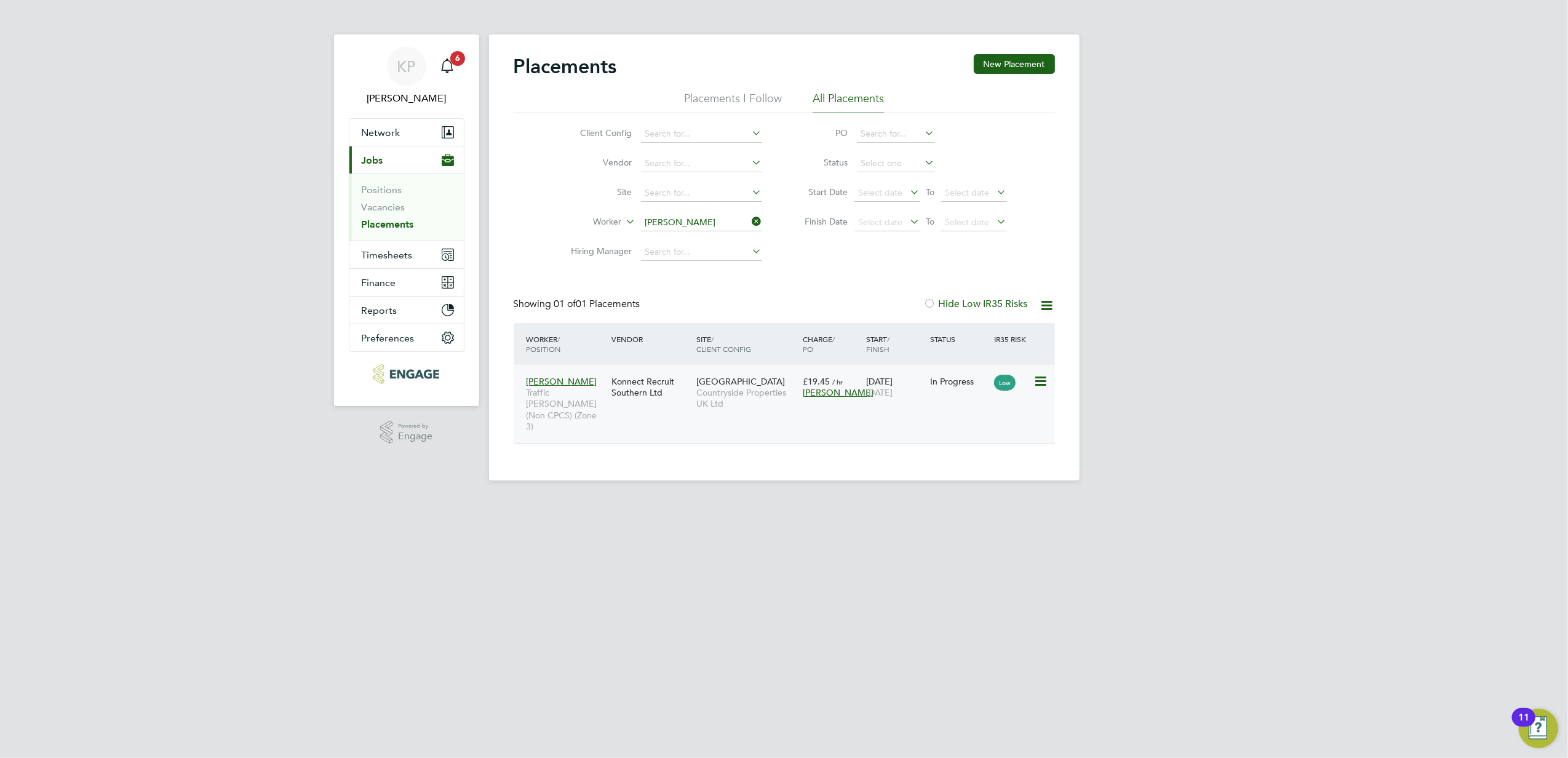
click at [741, 381] on span "Broxborough Park" at bounding box center [741, 381] width 89 height 11
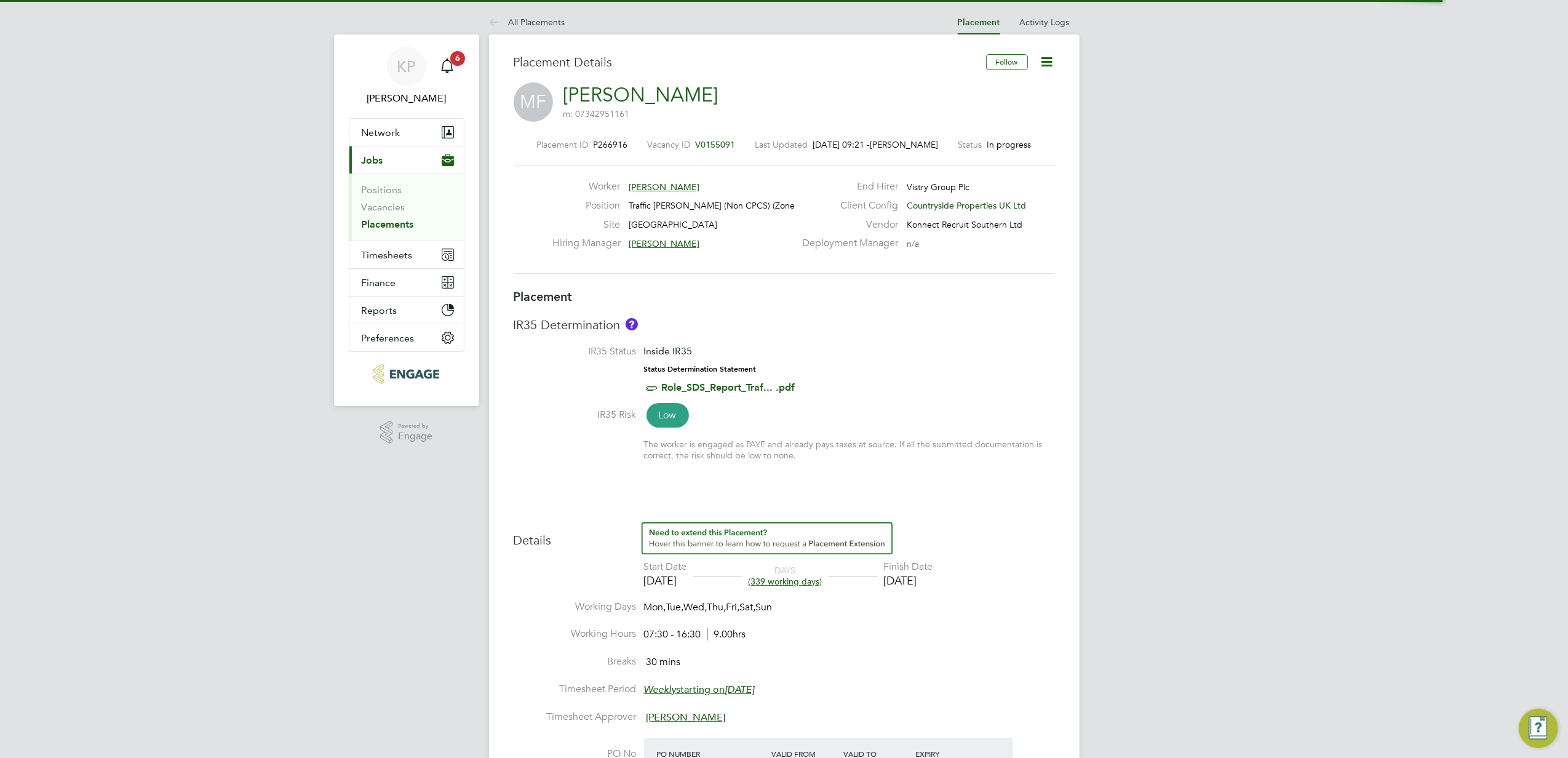
click at [1049, 62] on icon at bounding box center [1047, 62] width 15 height 15
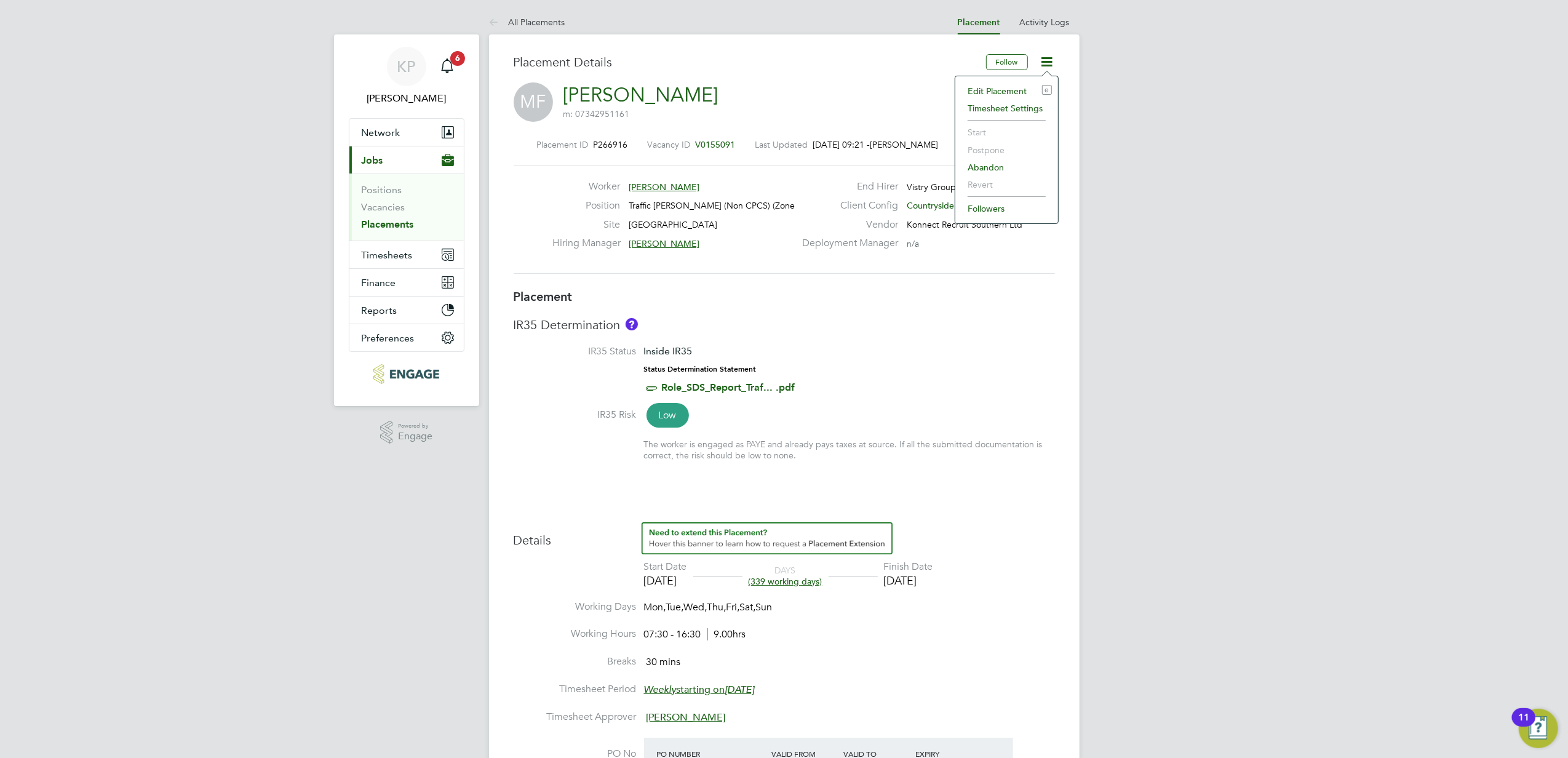
click at [993, 94] on li "Edit Placement e" at bounding box center [1006, 91] width 90 height 17
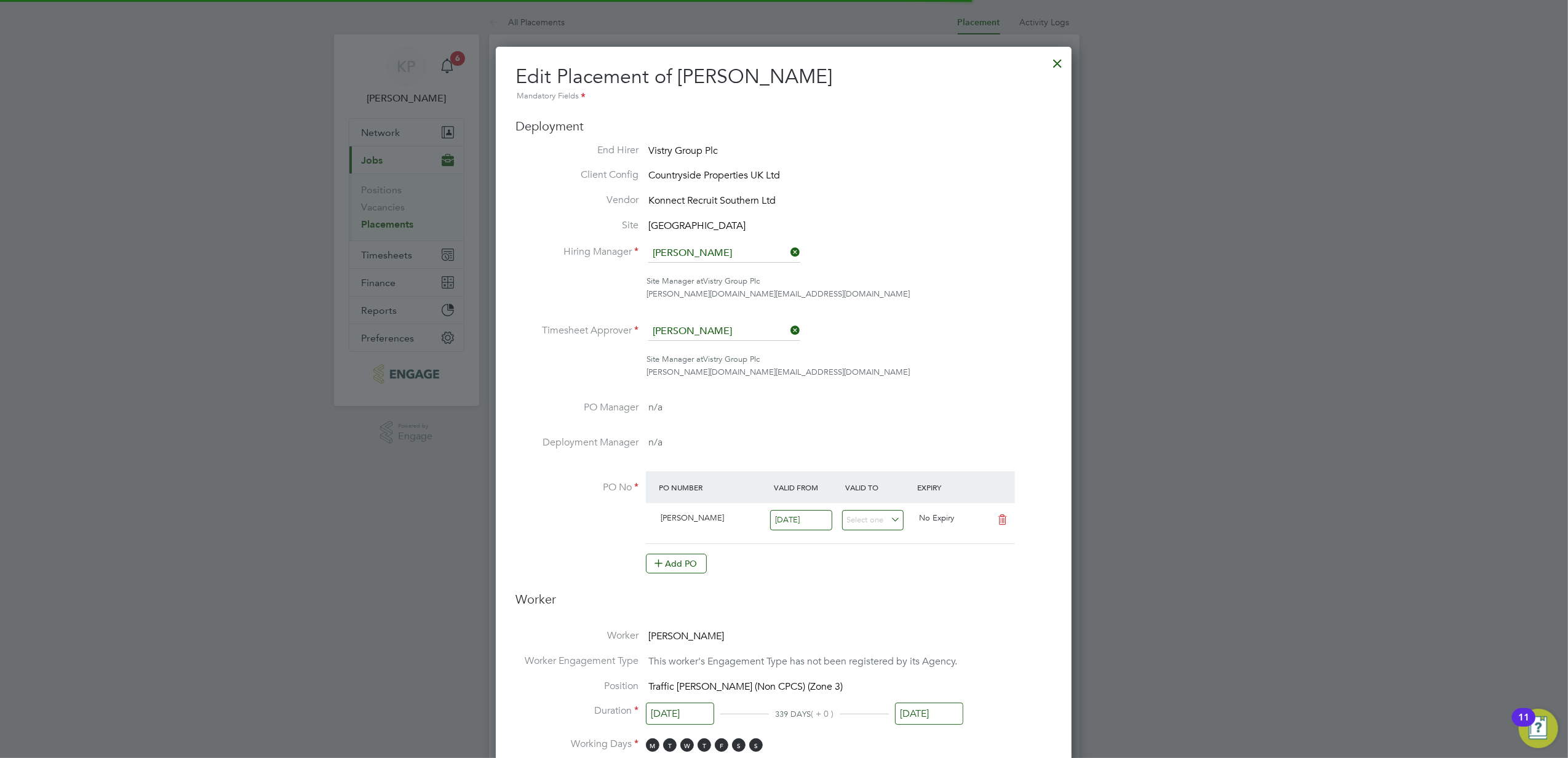
scroll to position [6, 6]
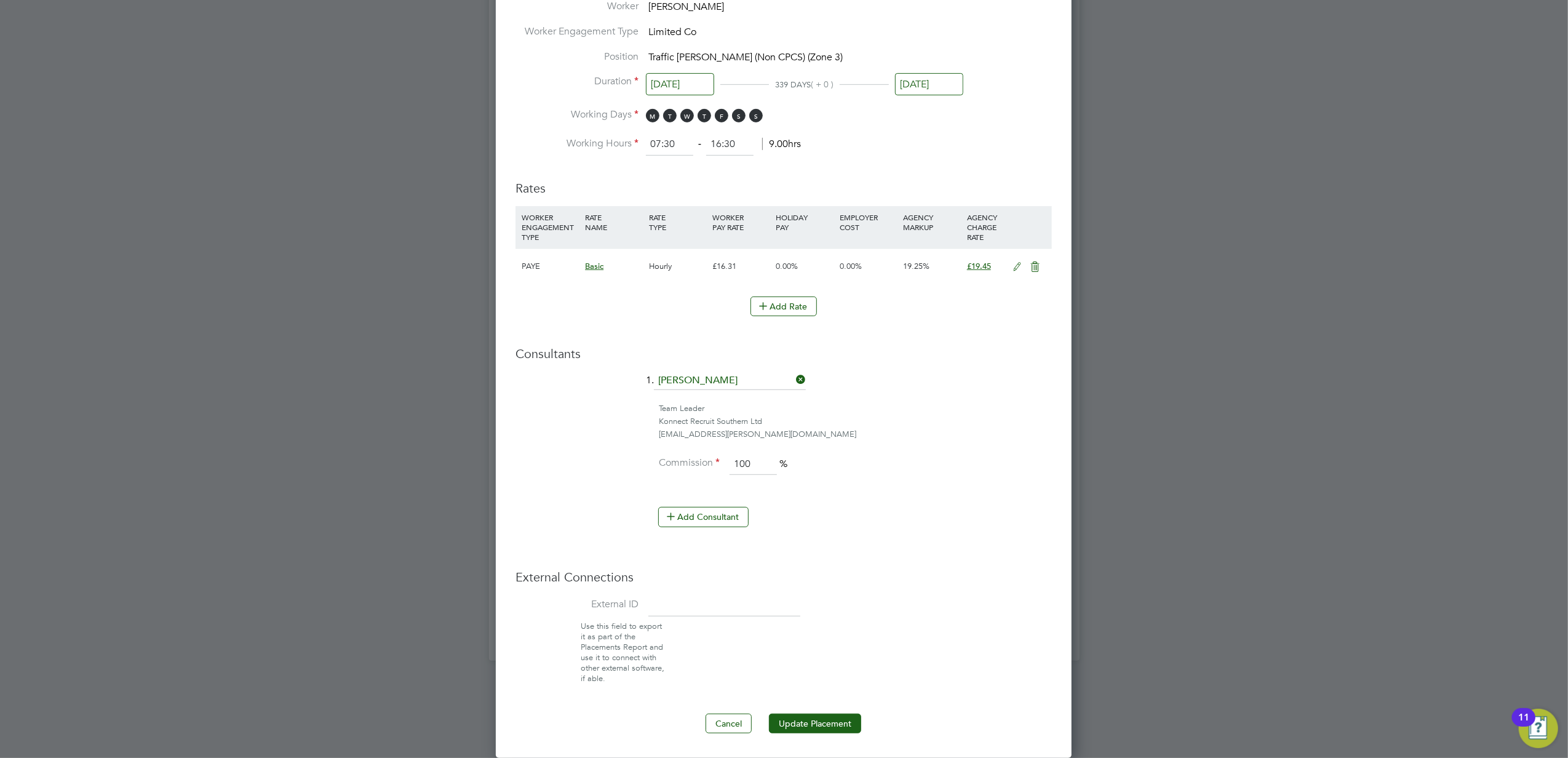
click at [1017, 266] on icon at bounding box center [1017, 267] width 15 height 10
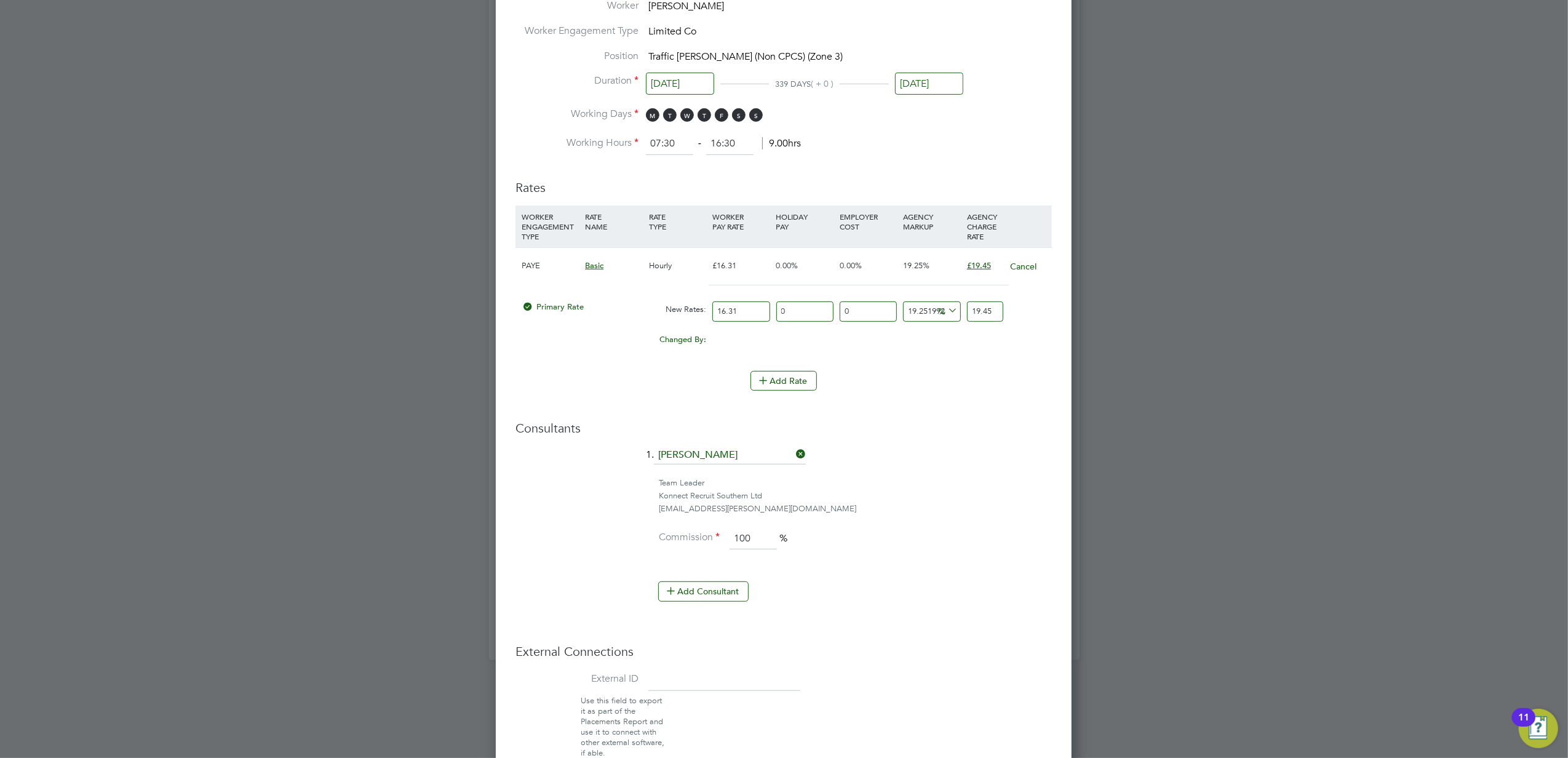
drag, startPoint x: 744, startPoint y: 314, endPoint x: 690, endPoint y: 314, distance: 54.0
click at [690, 314] on div "Primary Rate New Rates: 16.31 0 n/a 0 n/a 19.251992642550583 0 % 19.45" at bounding box center [784, 311] width 536 height 33
type input "1"
type input "1.1925199264255057"
type input "15"
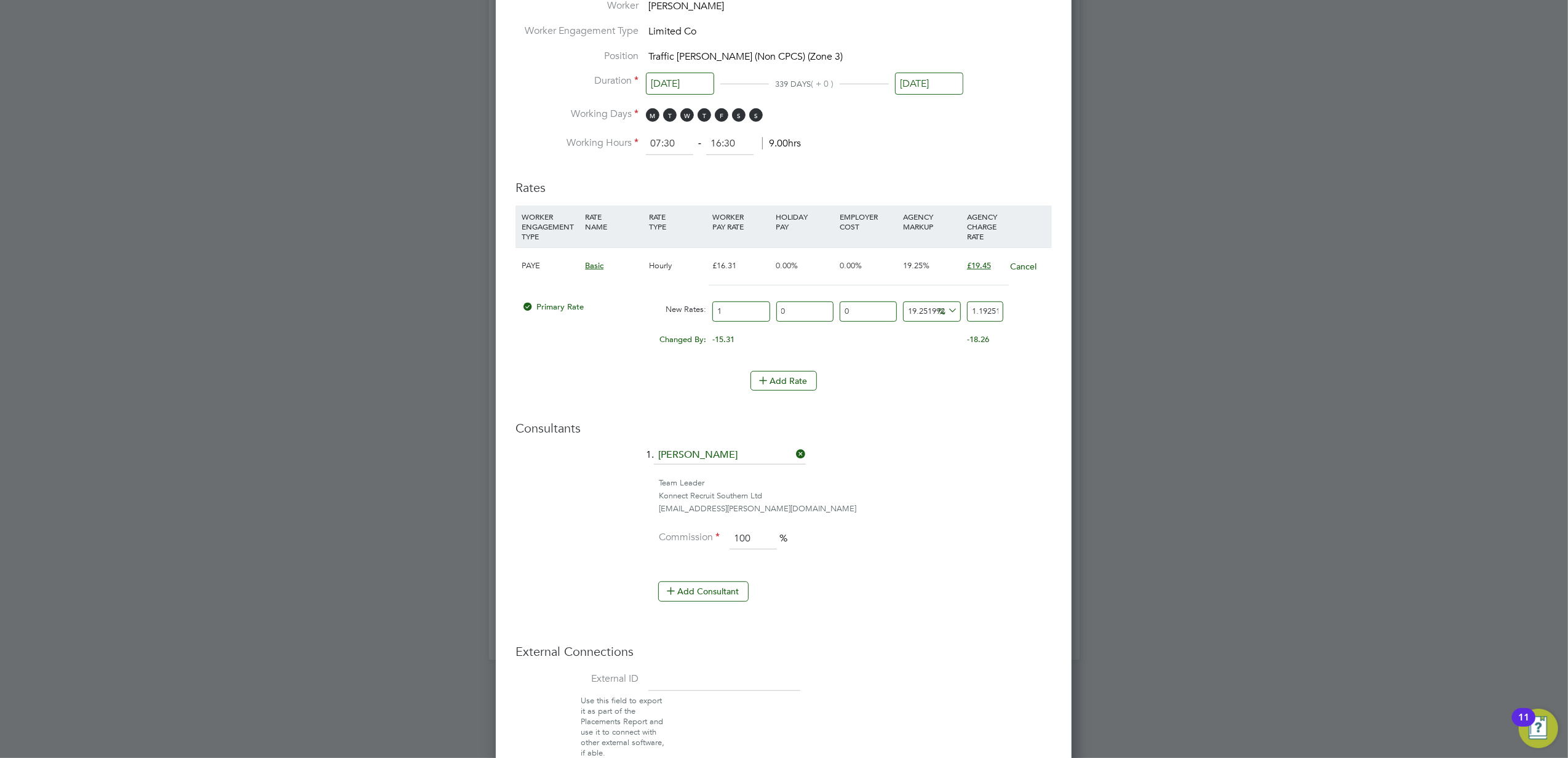
type input "17.887798896382588"
type input "15.9"
type input "18.961066830165542"
type input "15.90"
drag, startPoint x: 971, startPoint y: 306, endPoint x: 1068, endPoint y: 311, distance: 97.1
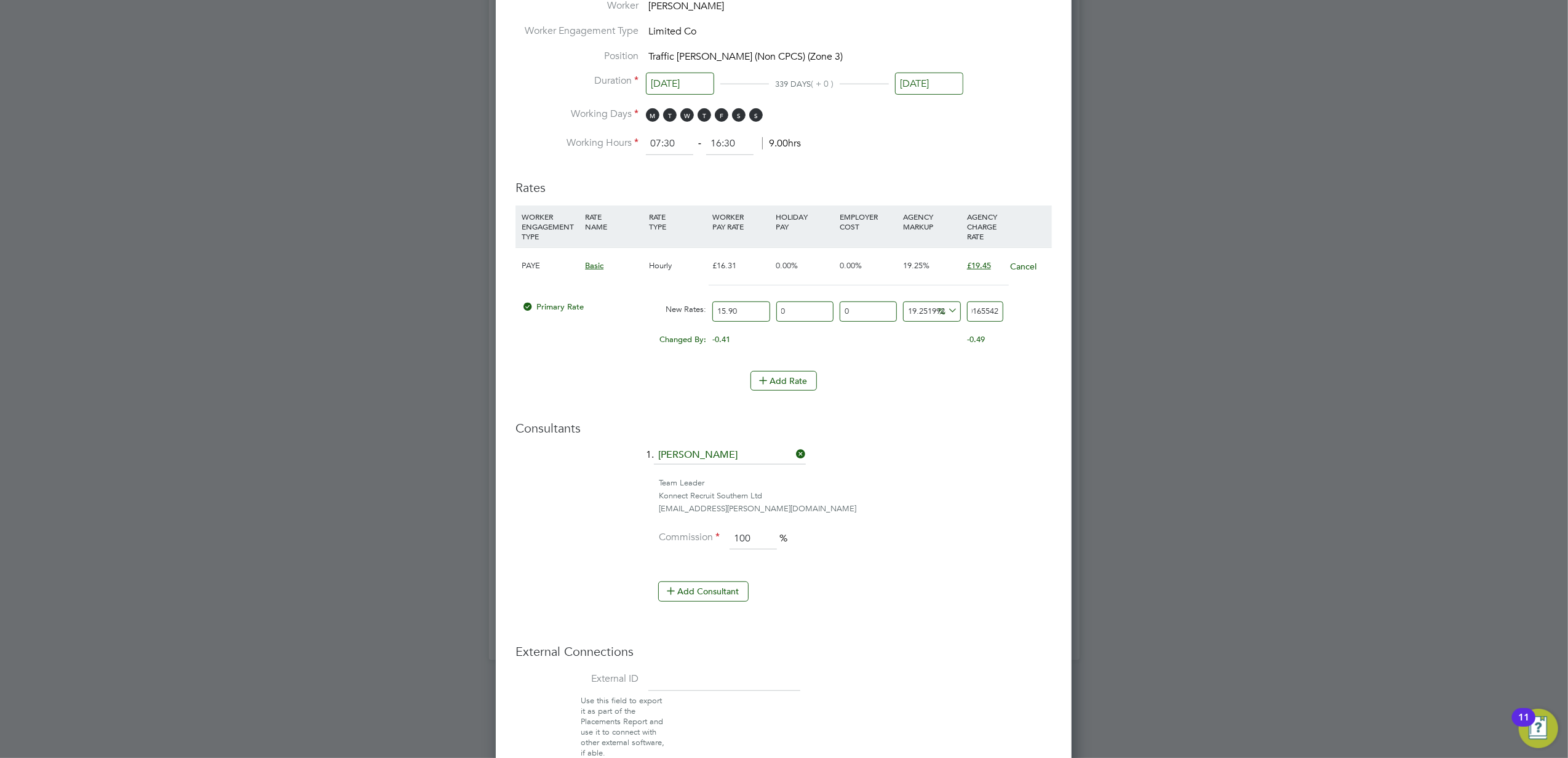
click at [1056, 311] on div "Edit Placement of Michael Francis Mandatory Fields Deployment End Hirer Vistry …" at bounding box center [783, 124] width 576 height 1416
type input "-93.71069182389937"
type input "1"
type input "19.49685534591195"
type input "19"
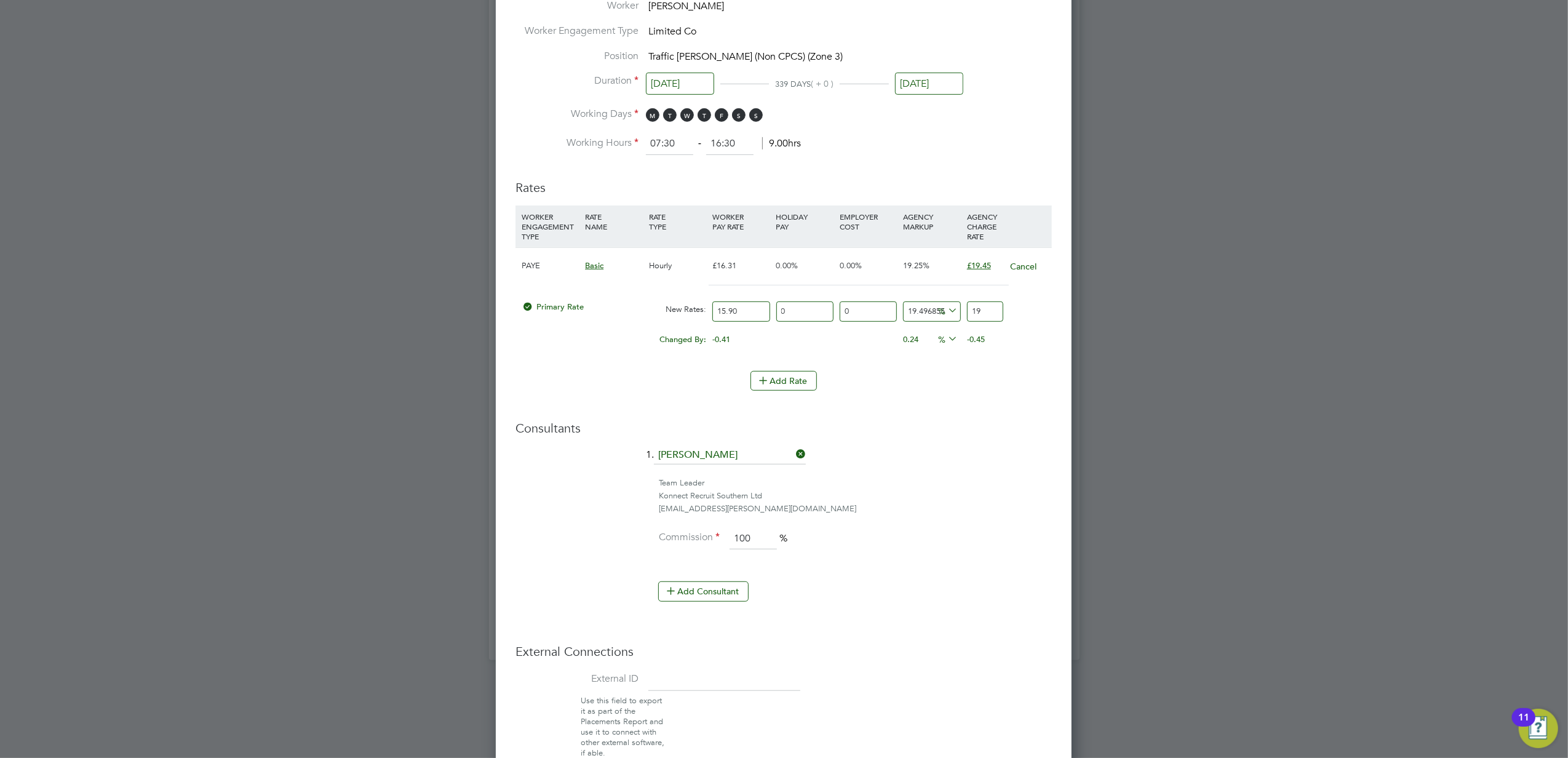
type input "22.0125786163522"
type input "19.4"
type input "22.32704402515723"
type input "19.45"
click at [1007, 475] on li "1. Suzie Burton" at bounding box center [784, 461] width 536 height 30
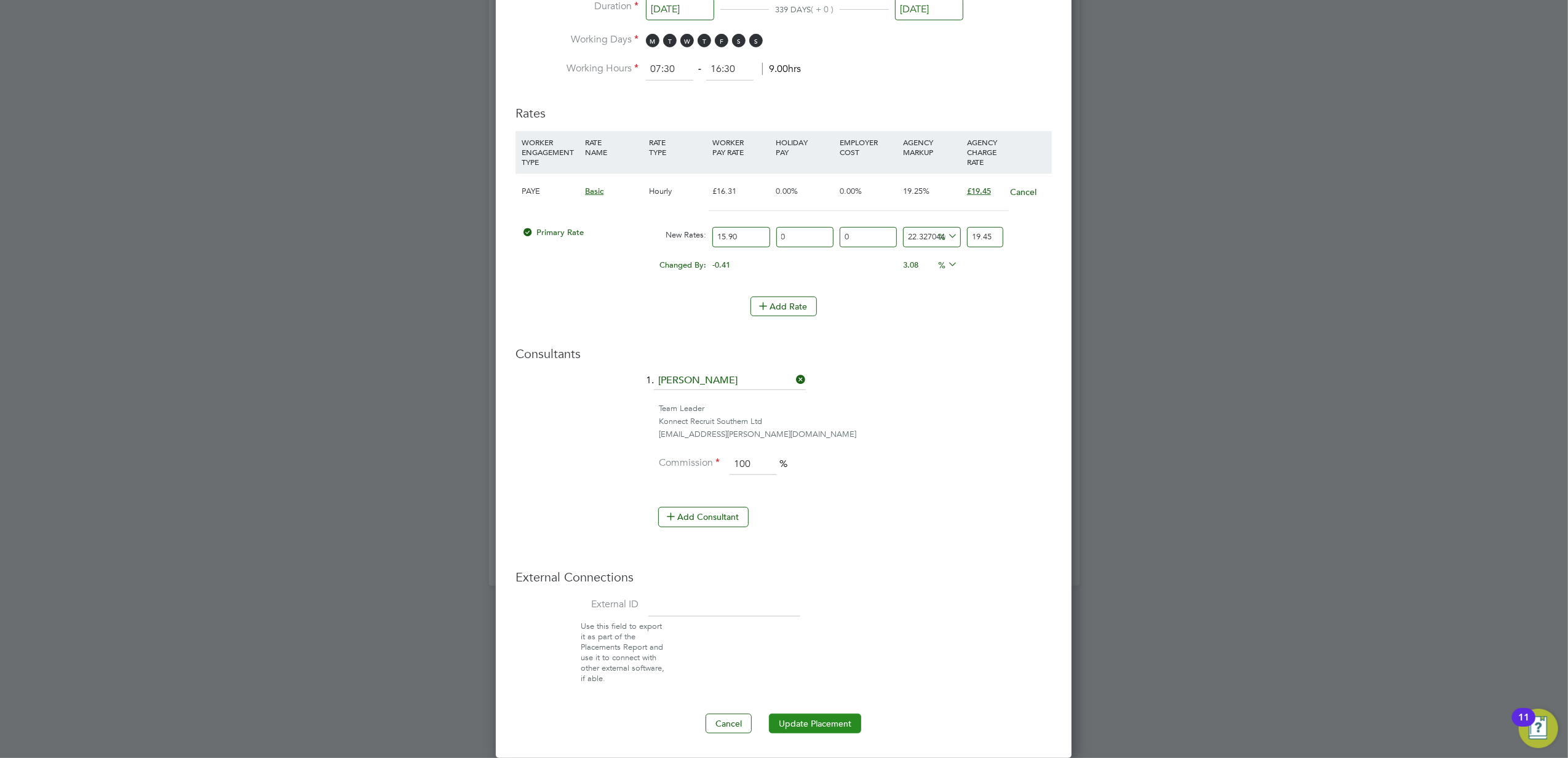
click at [832, 726] on button "Update Placement" at bounding box center [815, 723] width 92 height 19
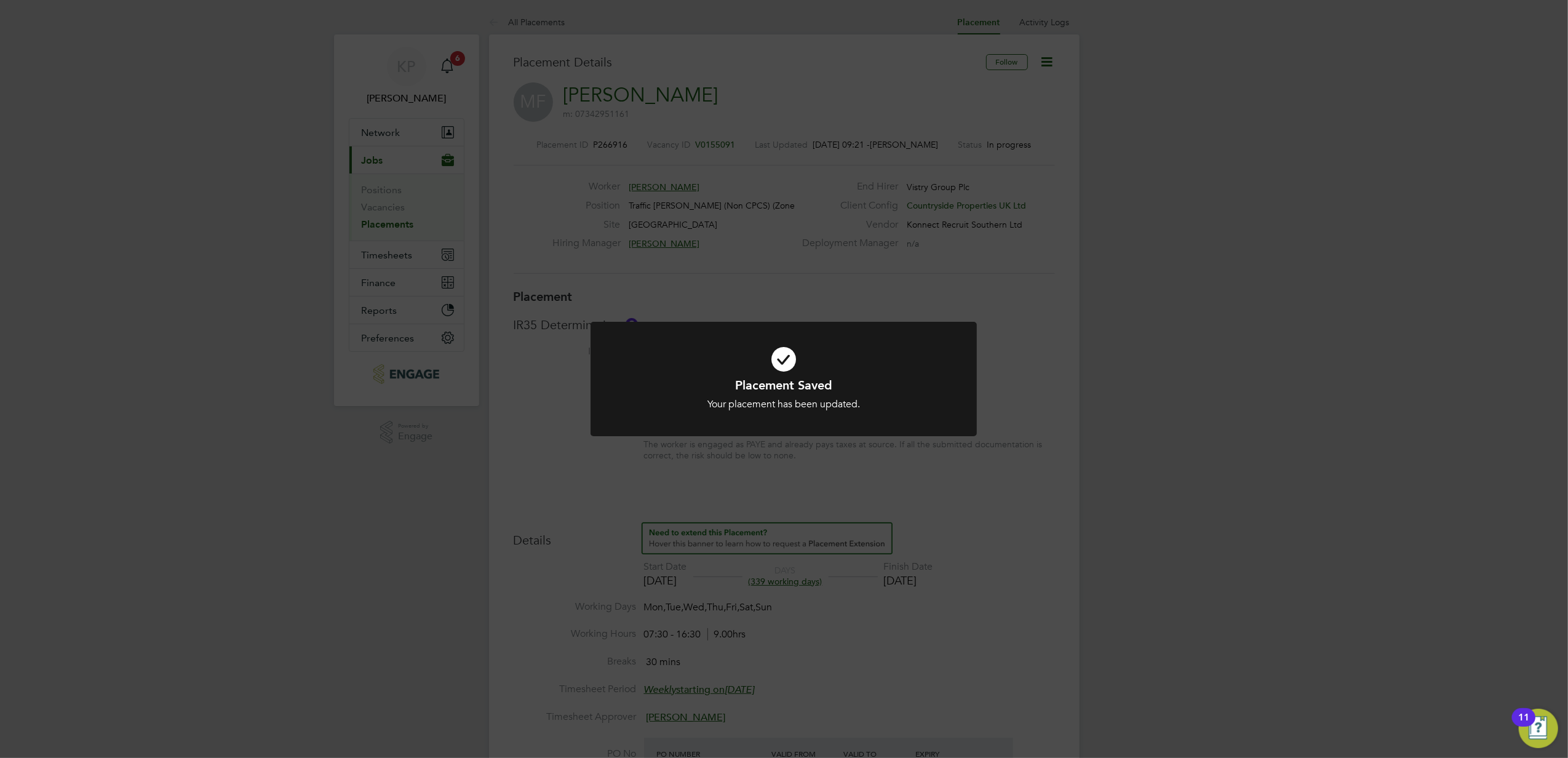
click at [1015, 271] on div "Placement Saved Your placement has been updated. Cancel Okay" at bounding box center [784, 379] width 1568 height 758
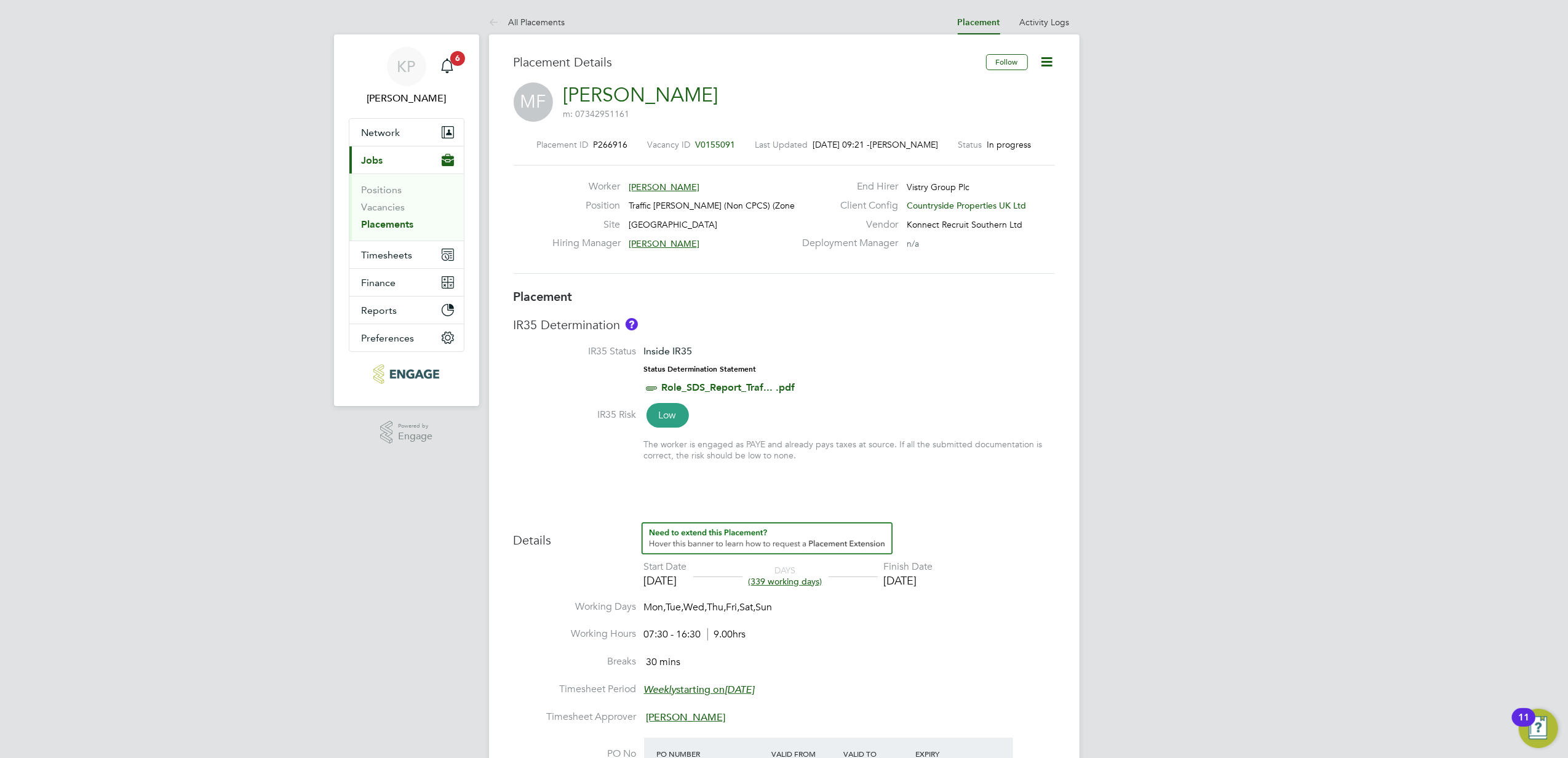
click at [394, 222] on link "Placements" at bounding box center [387, 224] width 52 height 12
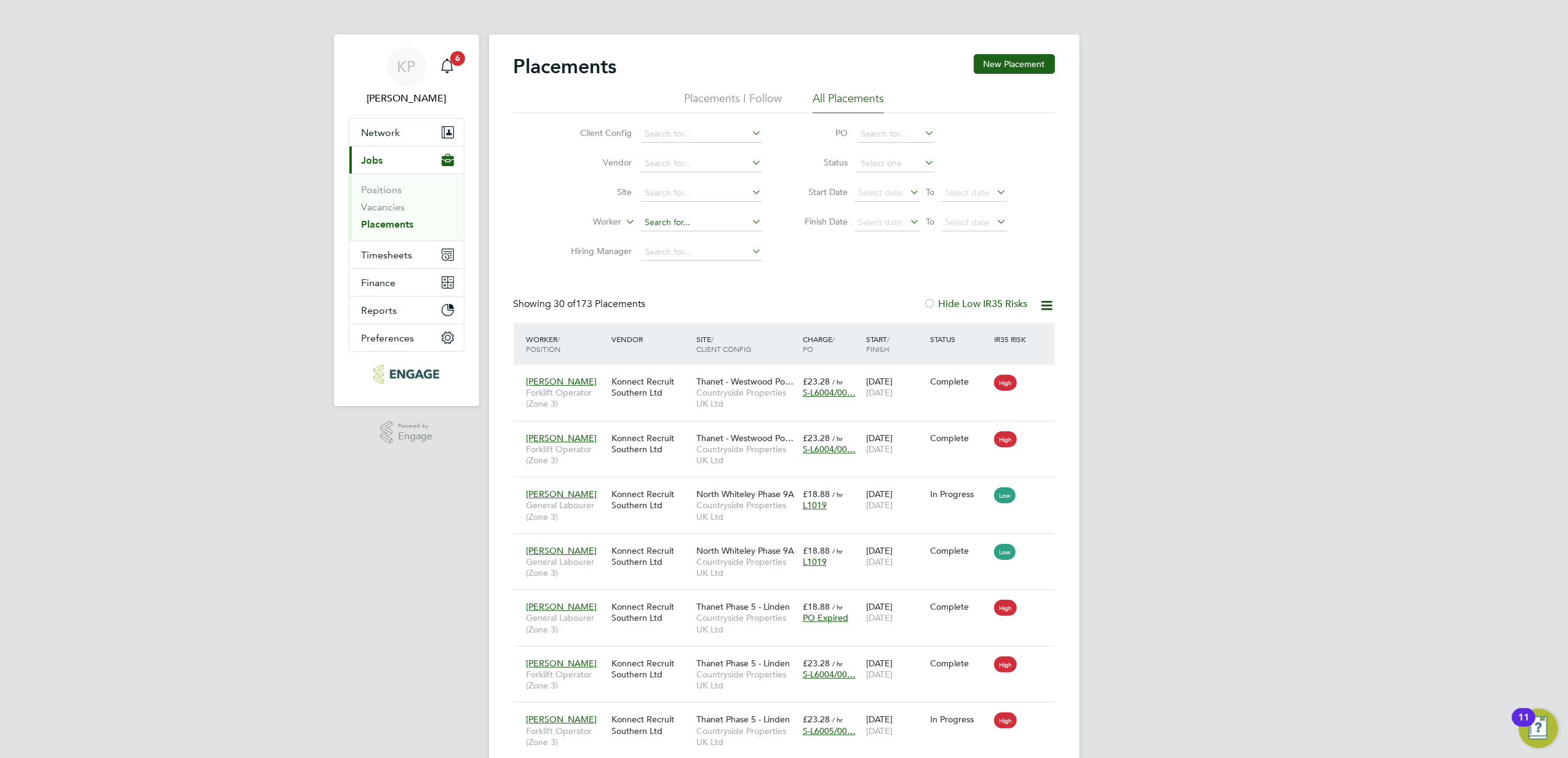
click at [666, 224] on input at bounding box center [701, 222] width 121 height 17
click at [693, 236] on li "Agron Cuni" at bounding box center [701, 240] width 123 height 17
type input "Agron Cuni"
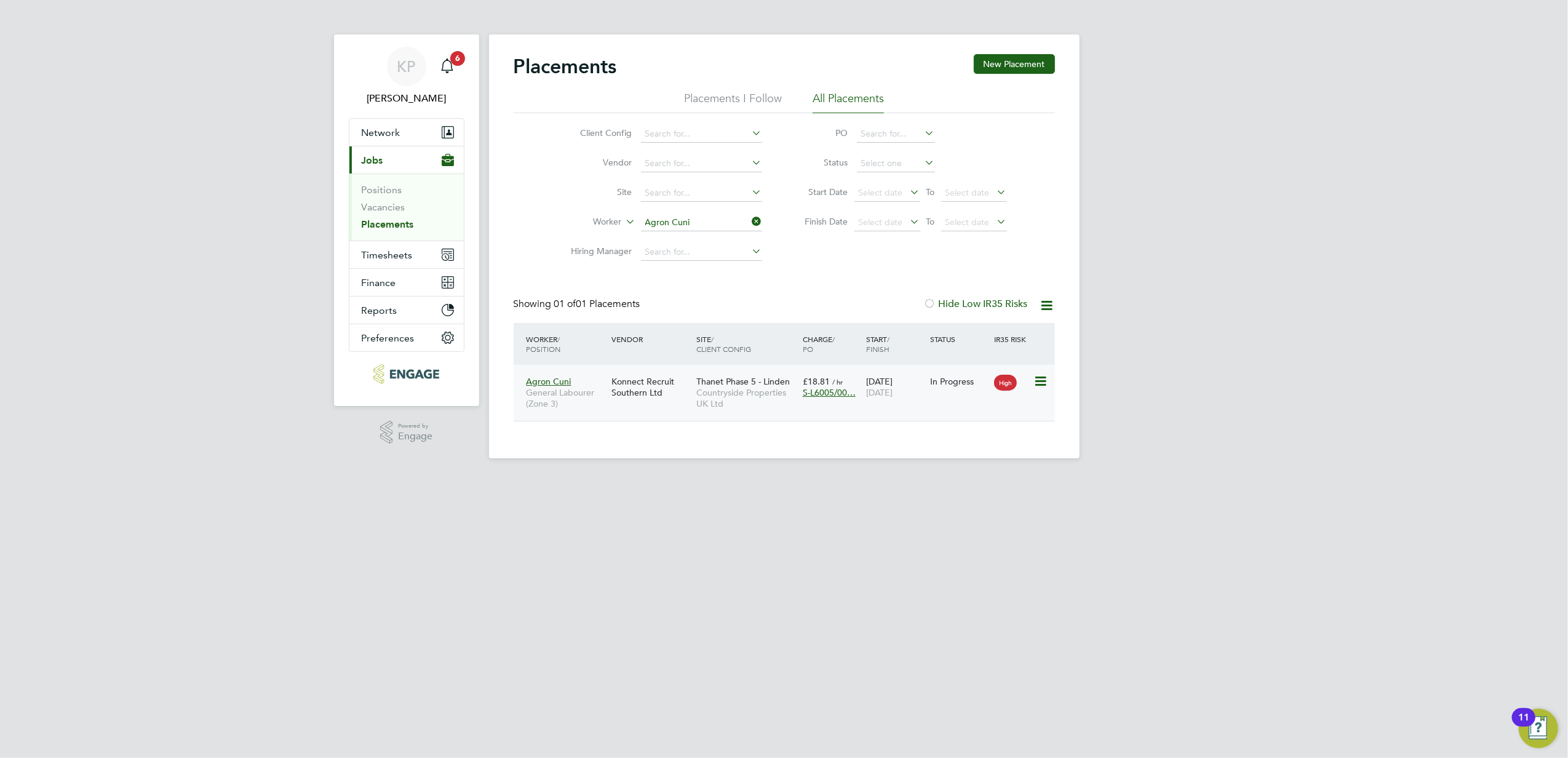
click at [729, 391] on span "Countryside Properties UK Ltd" at bounding box center [746, 398] width 100 height 22
